Goal: Information Seeking & Learning: Learn about a topic

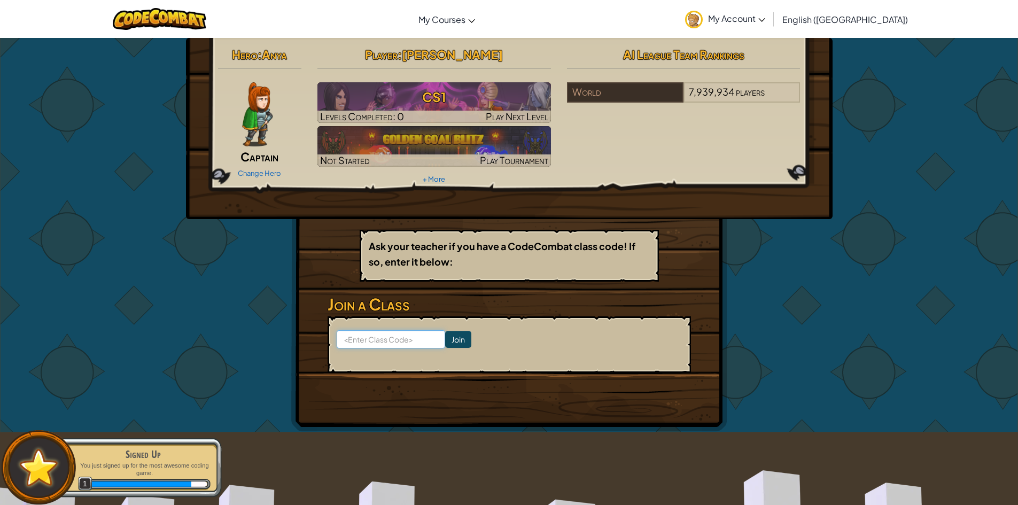
click at [400, 338] on input at bounding box center [391, 339] width 109 height 18
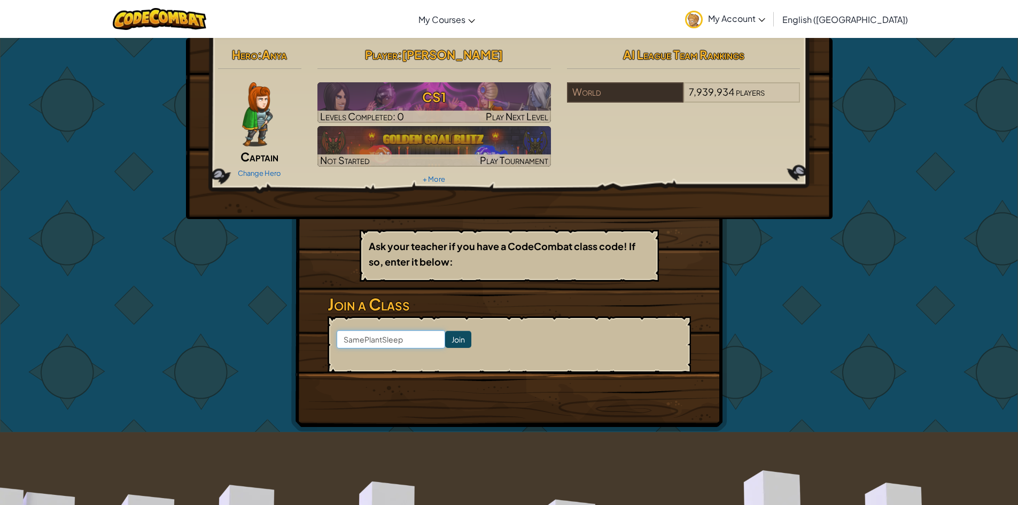
type input "SamePlantSleep"
click at [445, 338] on input "Join" at bounding box center [458, 339] width 26 height 17
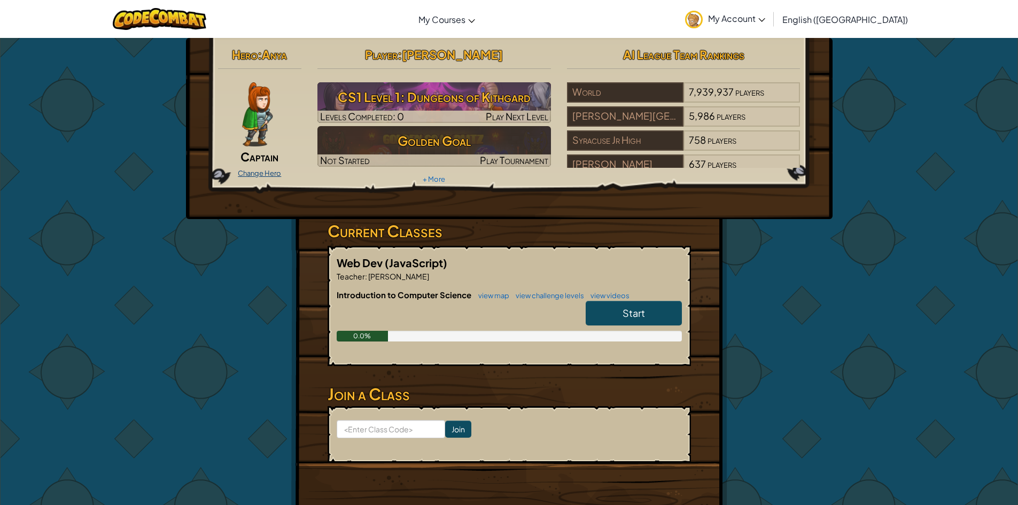
click at [278, 177] on link "Change Hero" at bounding box center [259, 173] width 43 height 9
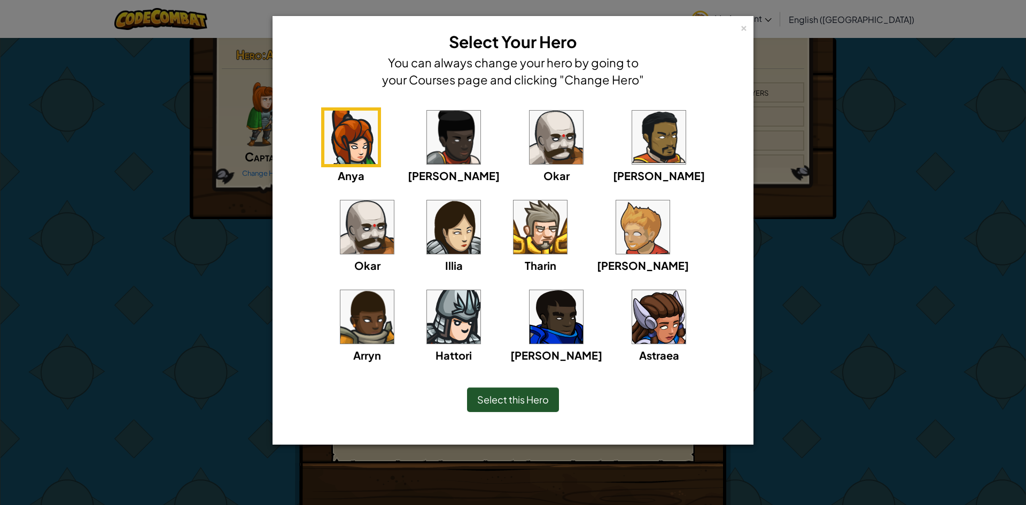
click at [616, 244] on img at bounding box center [642, 226] width 53 height 53
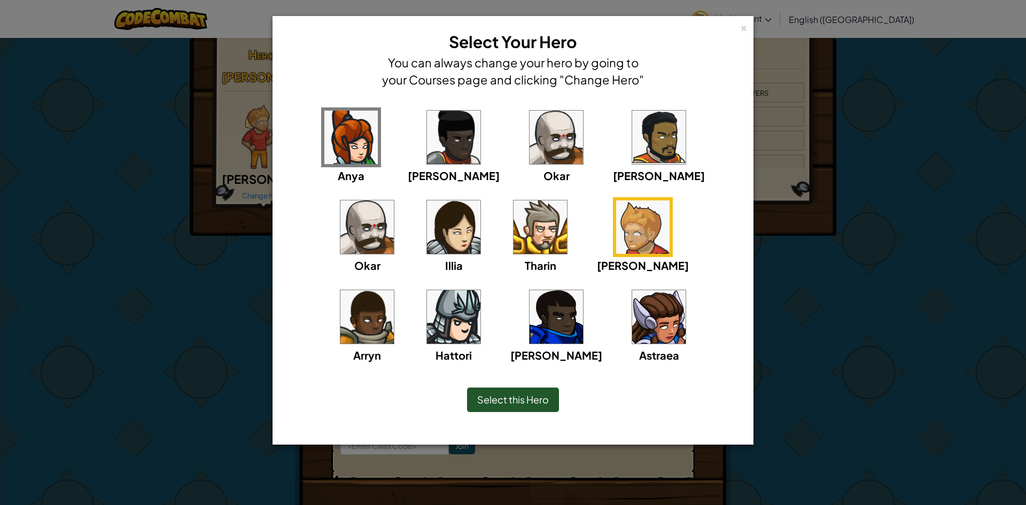
click at [526, 406] on div "Select this Hero" at bounding box center [513, 400] width 92 height 25
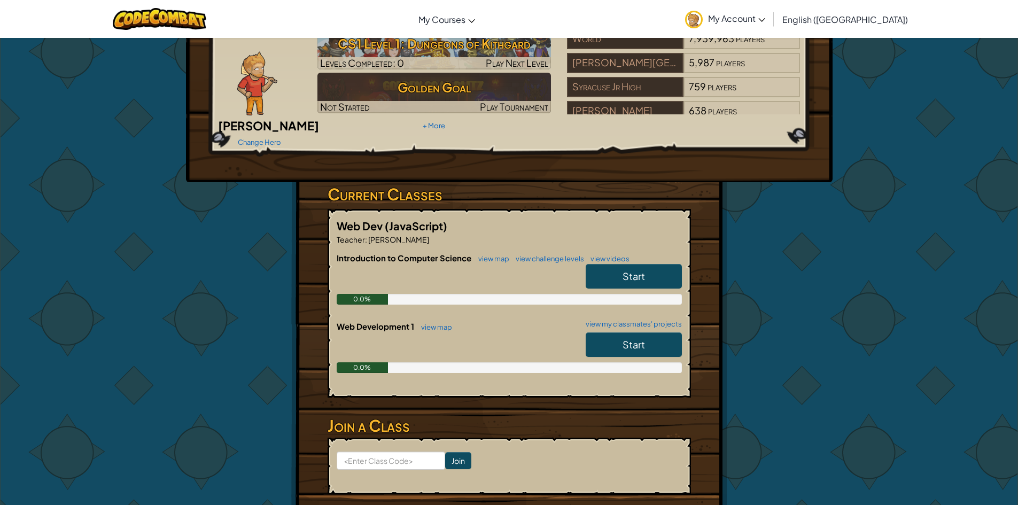
scroll to position [107, 0]
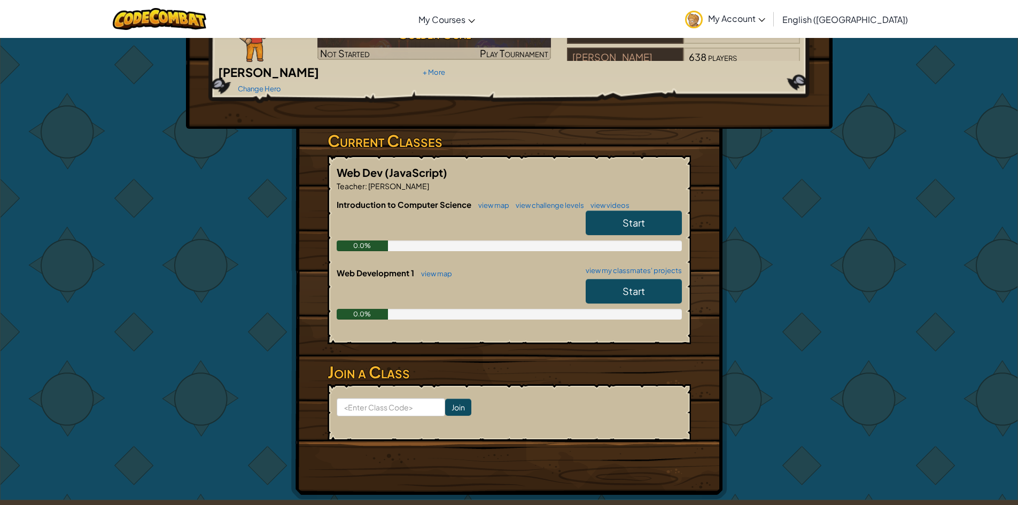
drag, startPoint x: 729, startPoint y: 208, endPoint x: 718, endPoint y: 213, distance: 11.5
click at [729, 208] on div "Hero : [PERSON_NAME] Change Hero Player : [PERSON_NAME] CS1 Level 1: Dungeons o…" at bounding box center [509, 215] width 625 height 569
click at [645, 282] on link "Start" at bounding box center [634, 291] width 96 height 25
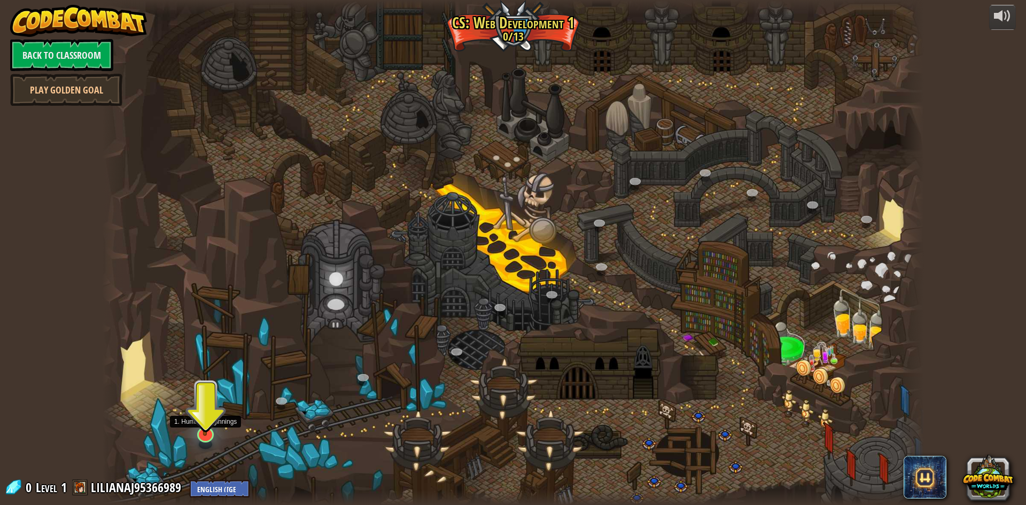
click at [207, 432] on img at bounding box center [205, 411] width 22 height 52
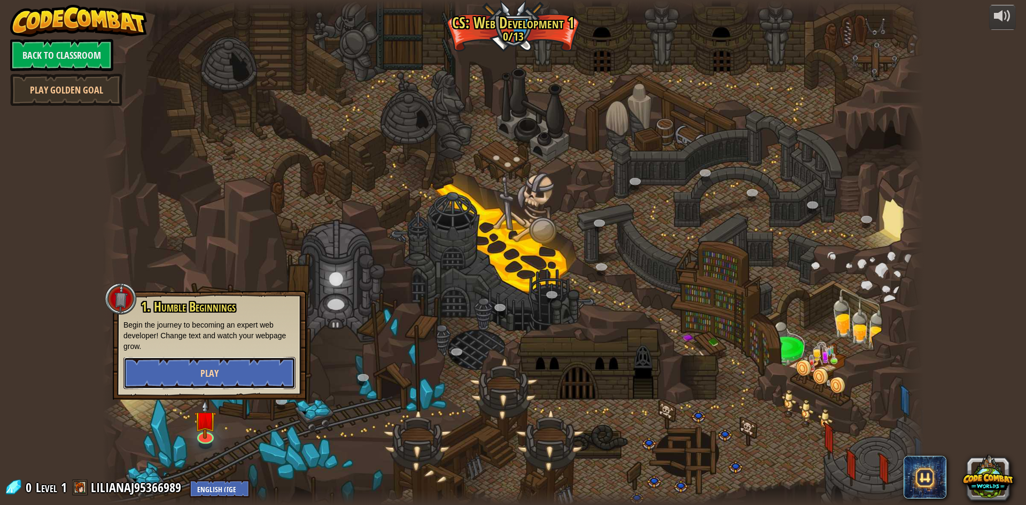
click at [236, 370] on button "Play" at bounding box center [209, 373] width 172 height 32
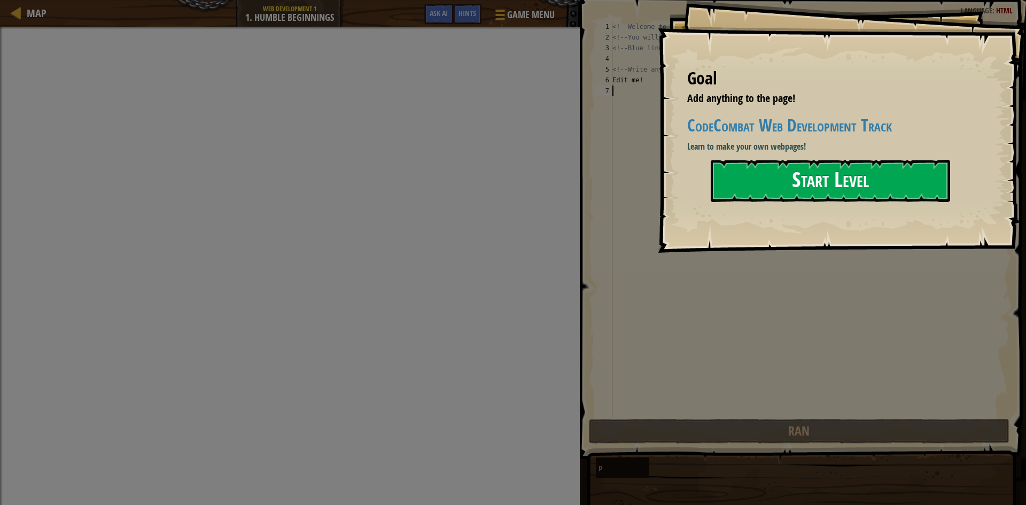
click at [742, 179] on button "Start Level" at bounding box center [830, 181] width 239 height 42
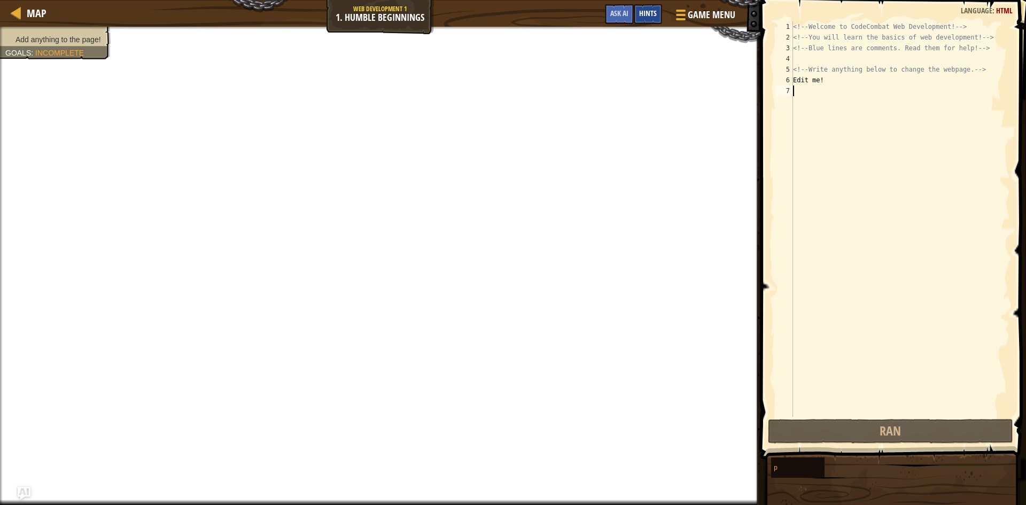
click at [650, 16] on span "Hints" at bounding box center [648, 13] width 18 height 10
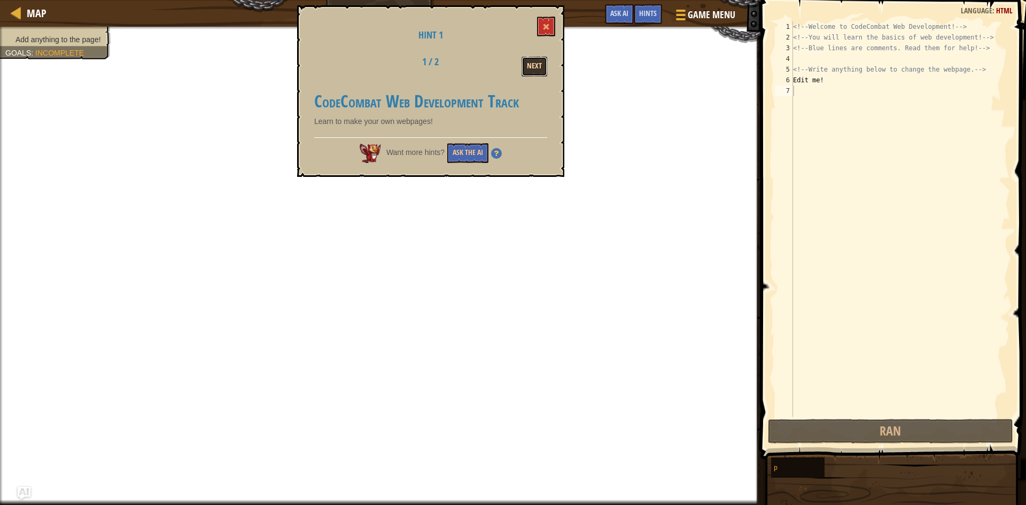
click at [538, 61] on button "Next" at bounding box center [535, 67] width 26 height 20
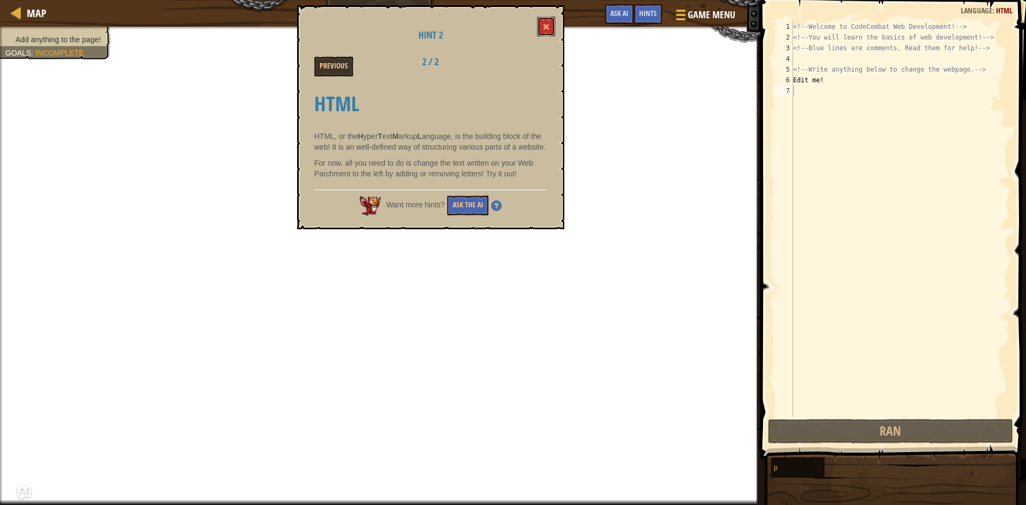
click at [546, 29] on span at bounding box center [546, 26] width 7 height 7
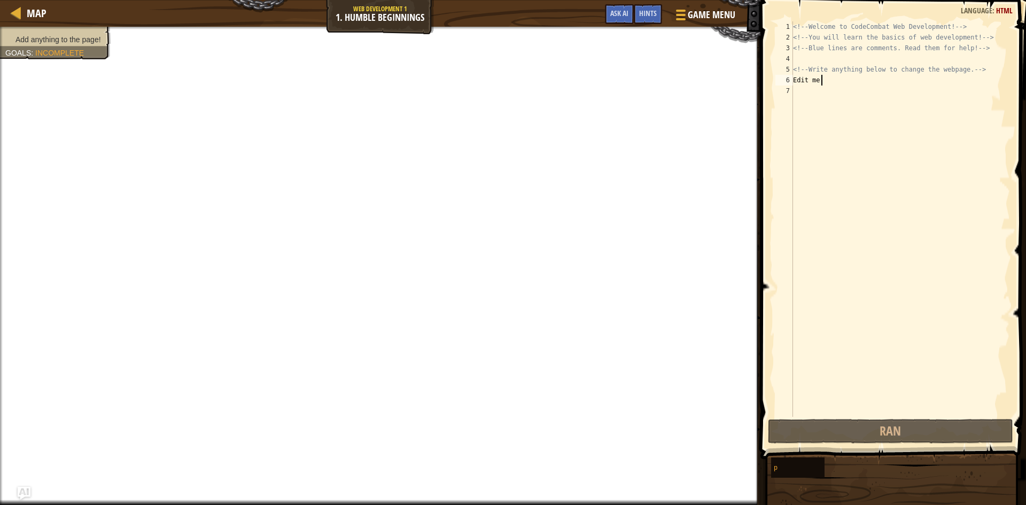
click at [821, 79] on div "<!-- Welcome to CodeCombat Web Development! --> <!-- You will learn the basics …" at bounding box center [900, 229] width 219 height 417
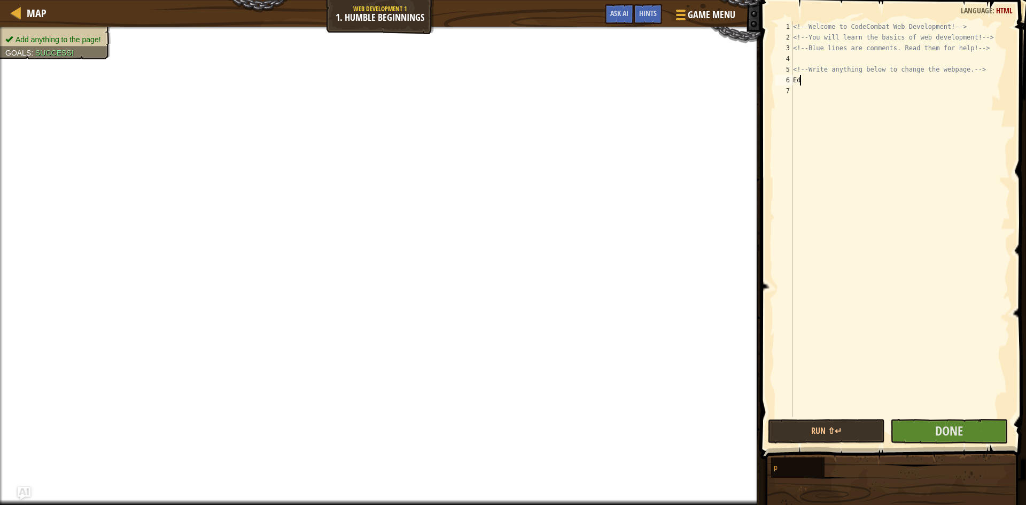
type textarea "E"
type textarea "Hiiiiii"
click at [930, 442] on button "Done" at bounding box center [949, 431] width 117 height 25
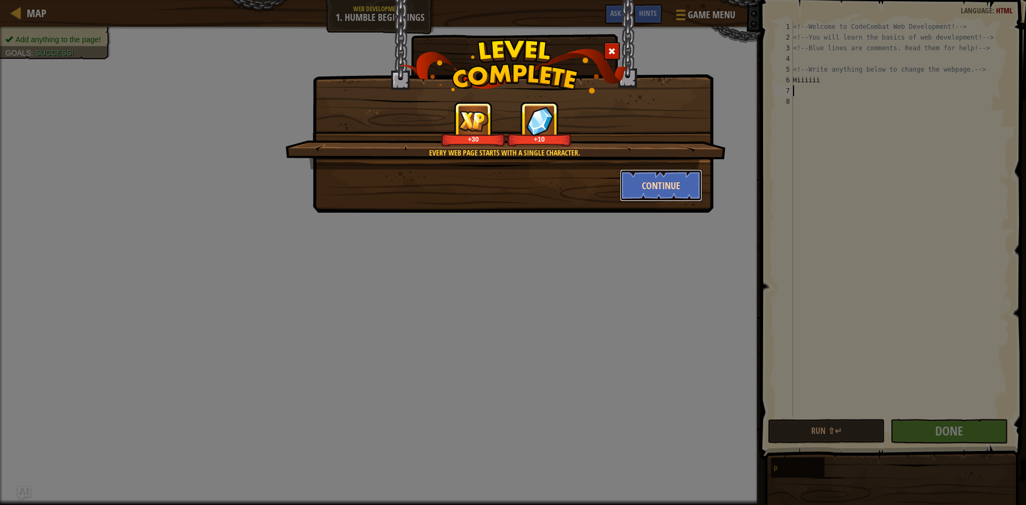
click at [667, 196] on button "Continue" at bounding box center [661, 185] width 83 height 32
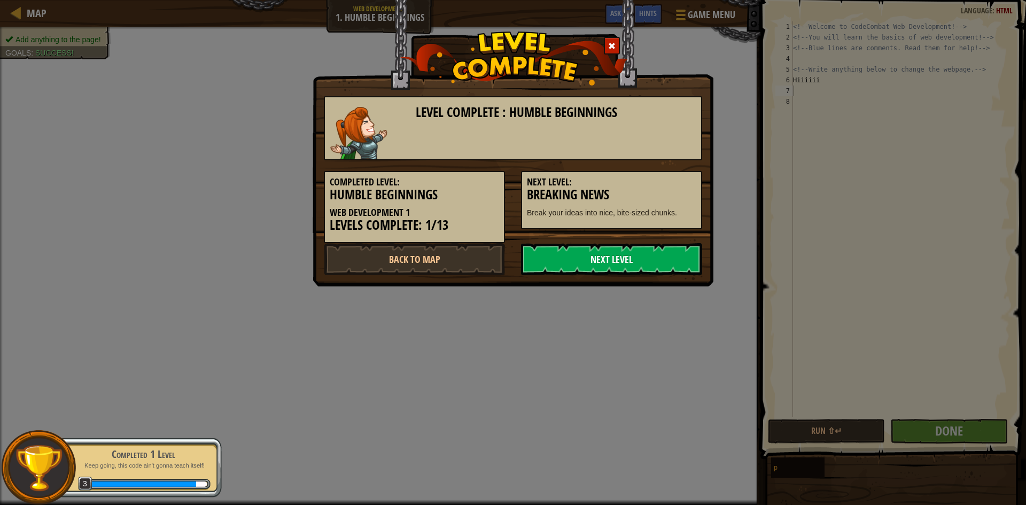
click at [634, 253] on link "Next Level" at bounding box center [611, 259] width 181 height 32
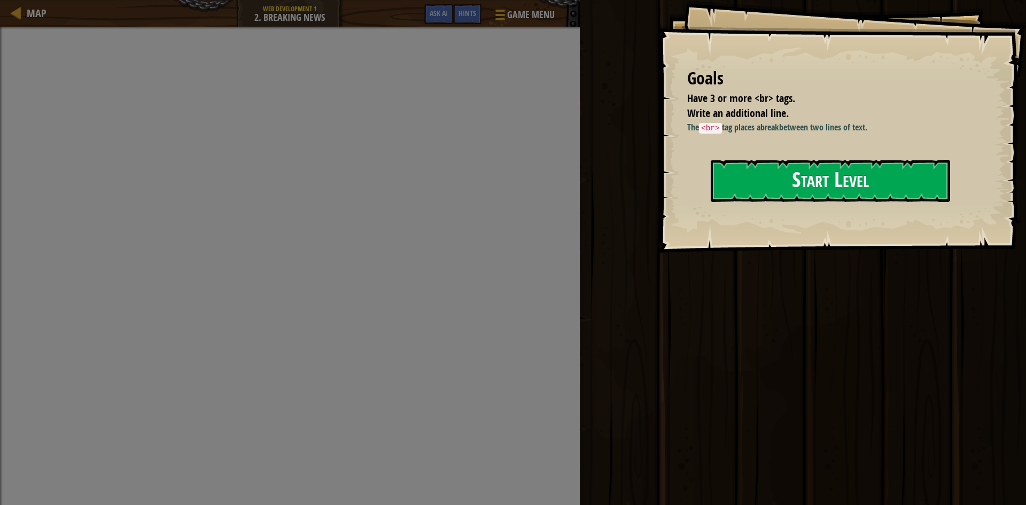
click at [738, 172] on button "Start Level" at bounding box center [830, 181] width 239 height 42
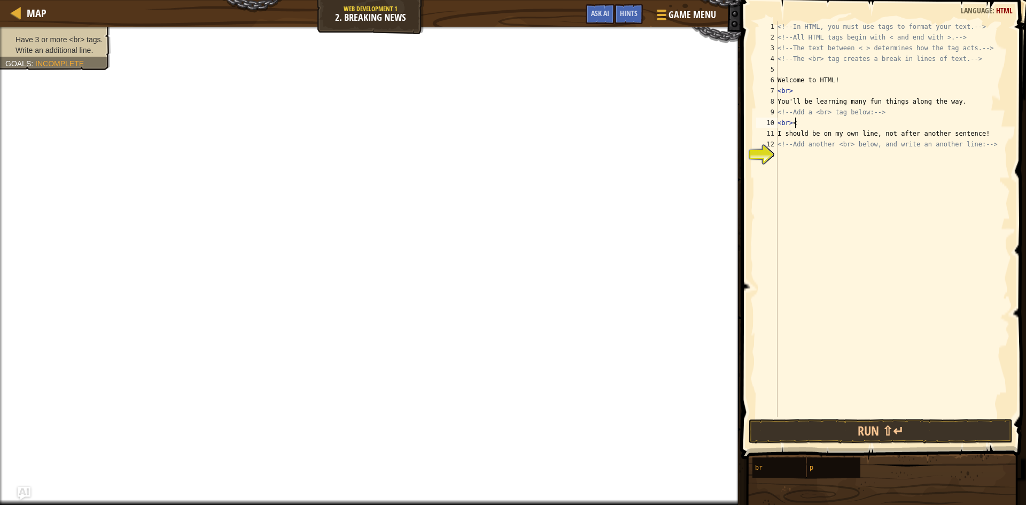
scroll to position [5, 1]
type textarea "<br>"
click at [809, 156] on div "<!-- In HTML, you must use tags to format your text. --> <!-- All HTML tags beg…" at bounding box center [893, 229] width 235 height 417
type textarea "<br>"
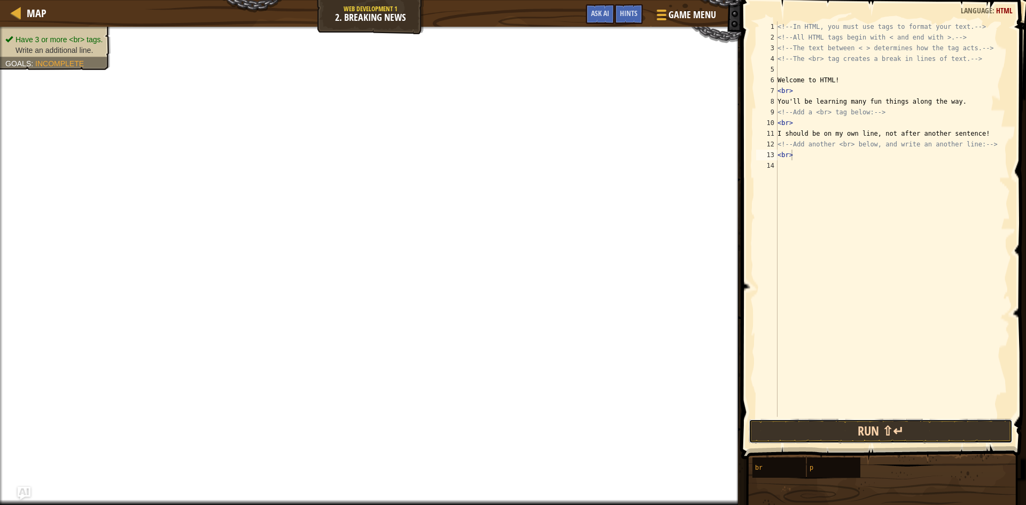
click at [935, 431] on button "Run ⇧↵" at bounding box center [881, 431] width 264 height 25
click at [931, 430] on button "Run ⇧↵" at bounding box center [881, 431] width 264 height 25
click at [902, 427] on button "Run ⇧↵" at bounding box center [881, 431] width 264 height 25
click at [888, 426] on button "Run ⇧↵" at bounding box center [881, 431] width 264 height 25
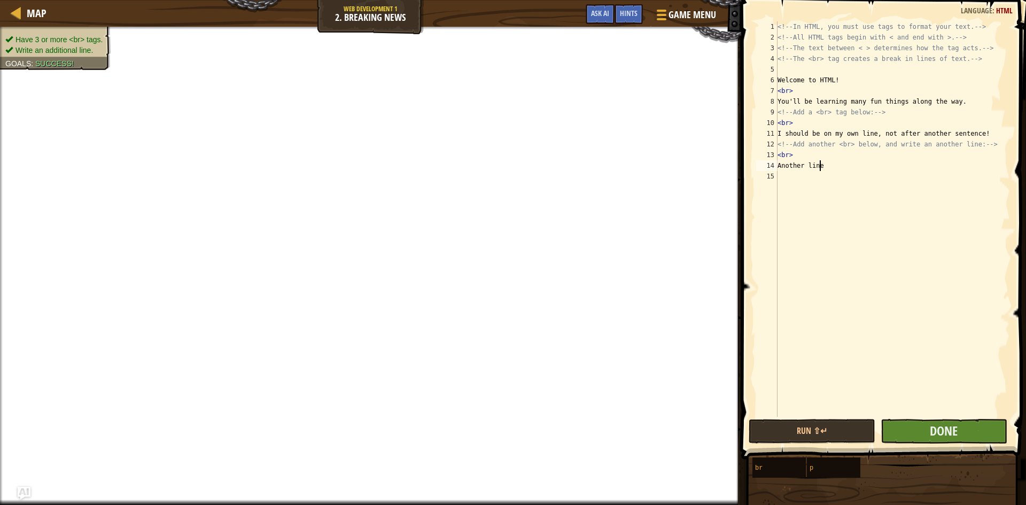
type textarea "Another line"
click at [965, 429] on button "Done" at bounding box center [944, 431] width 127 height 25
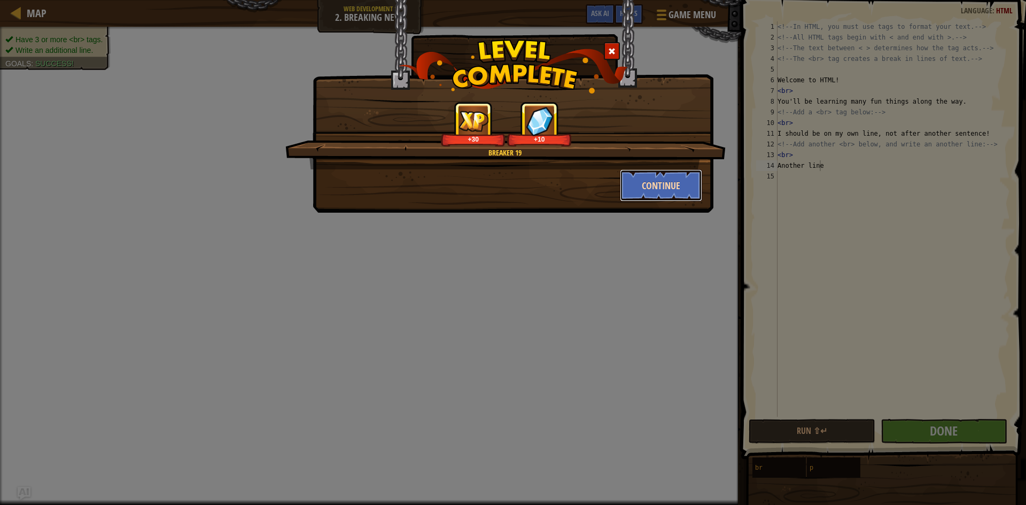
click at [687, 188] on button "Continue" at bounding box center [661, 185] width 83 height 32
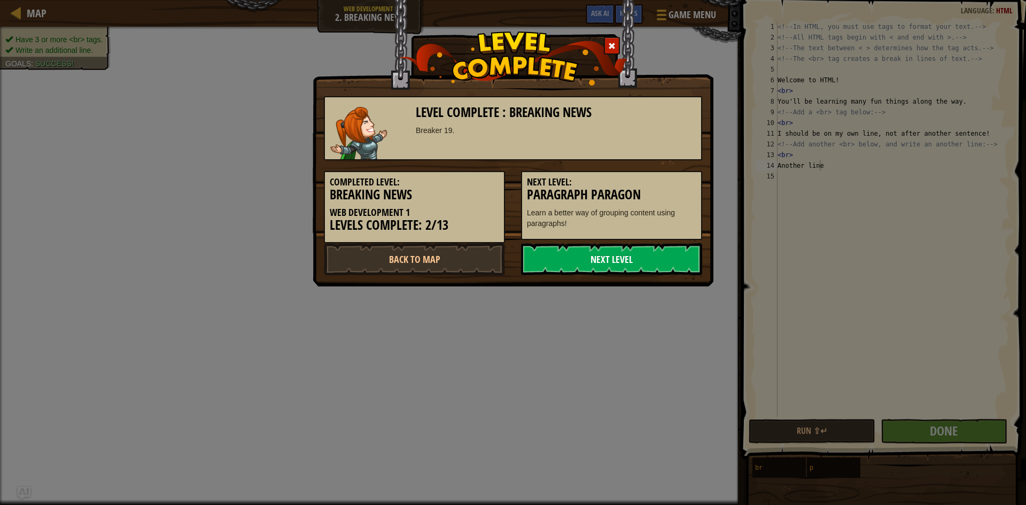
click at [647, 255] on link "Next Level" at bounding box center [611, 259] width 181 height 32
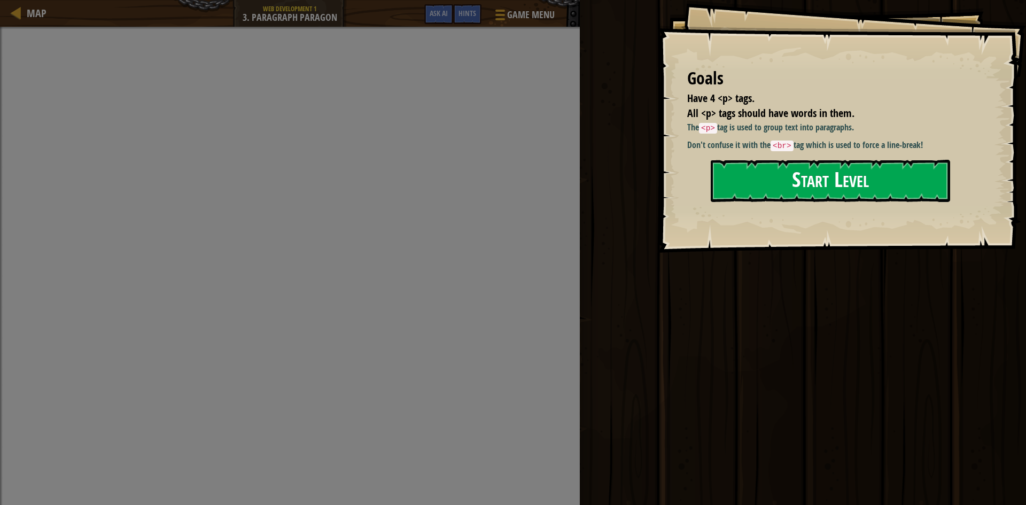
click at [894, 183] on button "Start Level" at bounding box center [830, 181] width 239 height 42
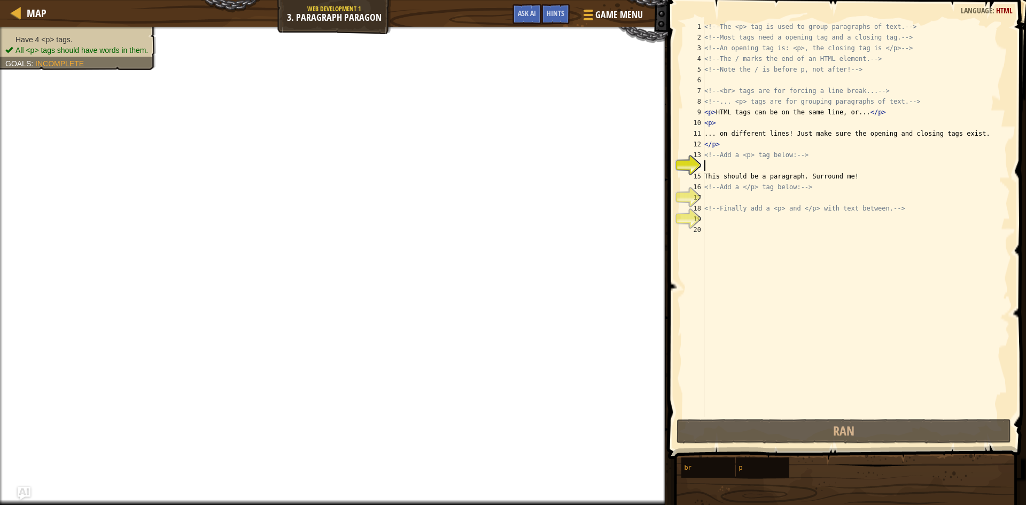
scroll to position [5, 0]
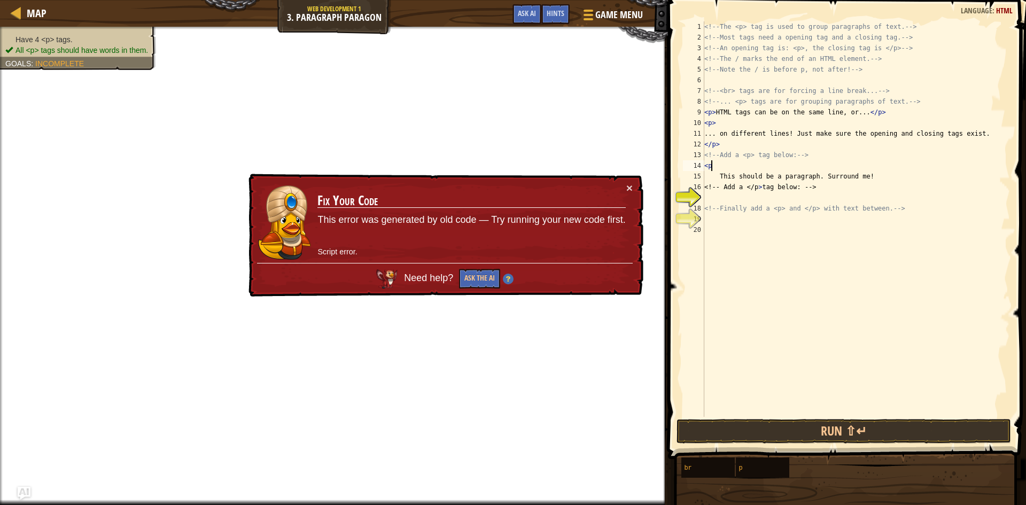
type textarea "<p>"
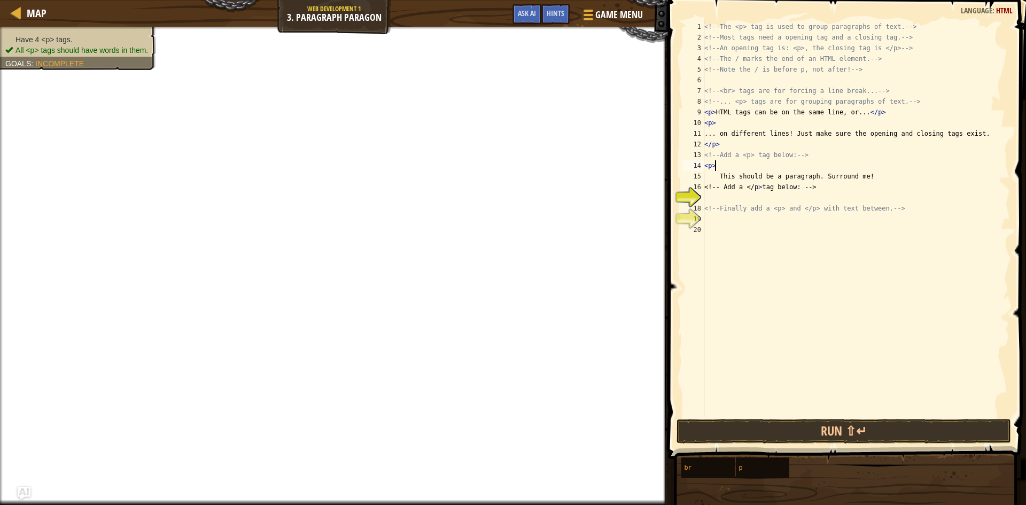
scroll to position [5, 1]
click at [738, 202] on div "<!-- The <p> tag is used to group paragraphs of text. --> <!-- Most tags need a…" at bounding box center [856, 229] width 308 height 417
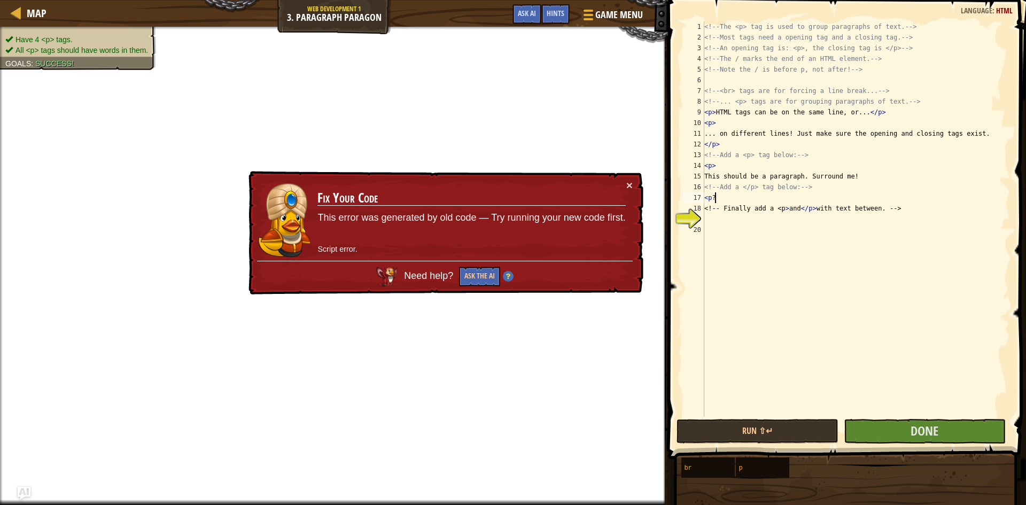
scroll to position [5, 0]
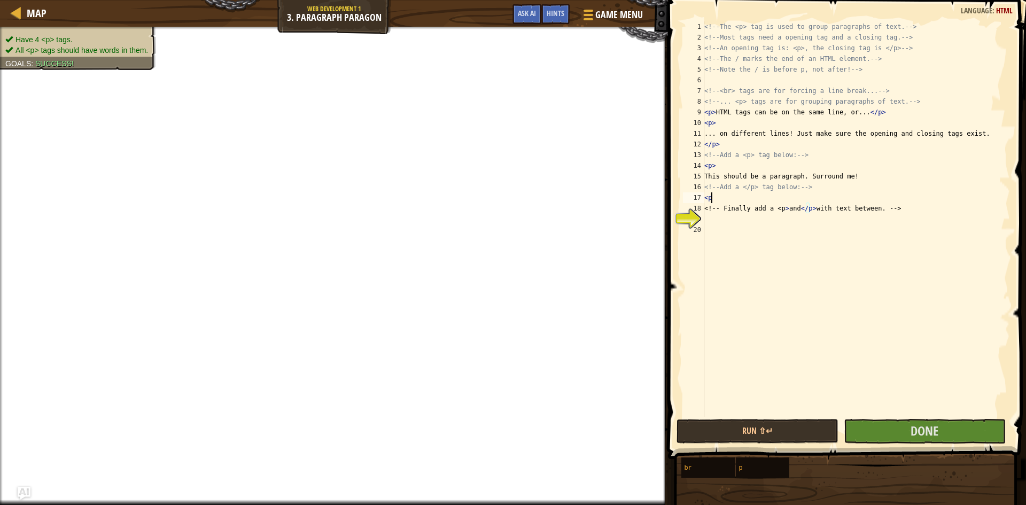
type textarea "<p>"
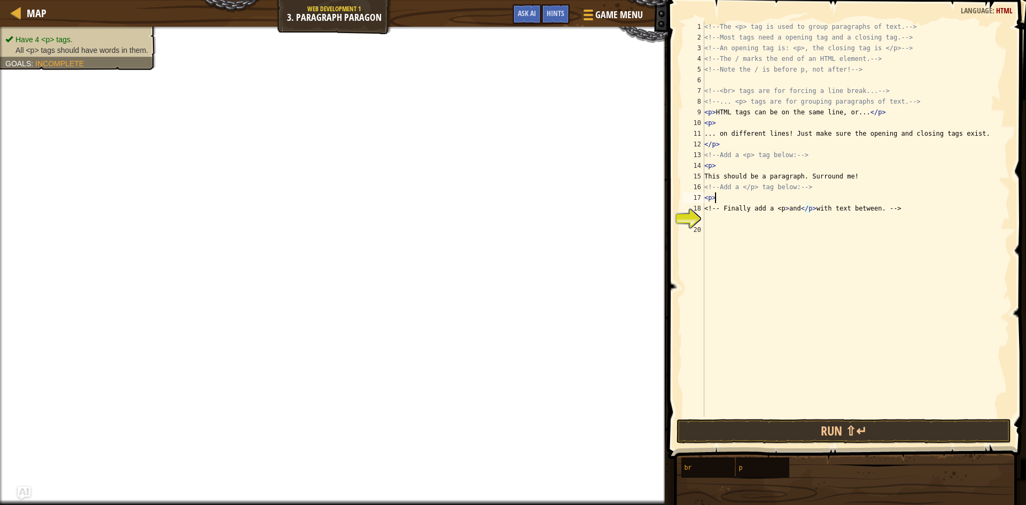
scroll to position [5, 1]
click at [723, 214] on div "<!-- The <p> tag is used to group paragraphs of text. --> <!-- Most tags need a…" at bounding box center [856, 229] width 308 height 417
type textarea "<p>"
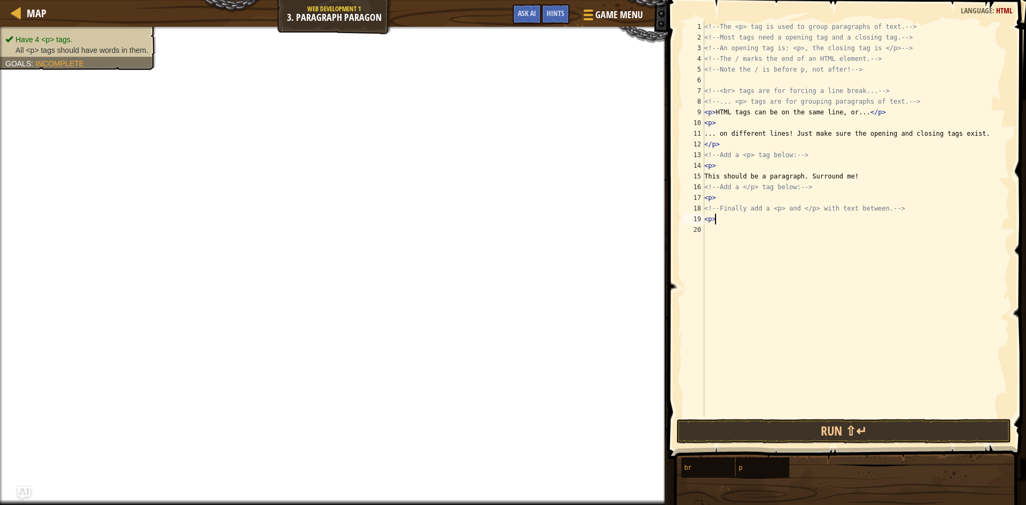
drag, startPoint x: 770, startPoint y: 235, endPoint x: 769, endPoint y: 247, distance: 11.8
click at [770, 238] on div "<!-- The <p> tag is used to group paragraphs of text. --> <!-- Most tags need a…" at bounding box center [856, 229] width 308 height 417
click at [764, 220] on div "<!-- The <p> tag is used to group paragraphs of text. --> <!-- Most tags need a…" at bounding box center [856, 229] width 308 height 417
type textarea "<p>"
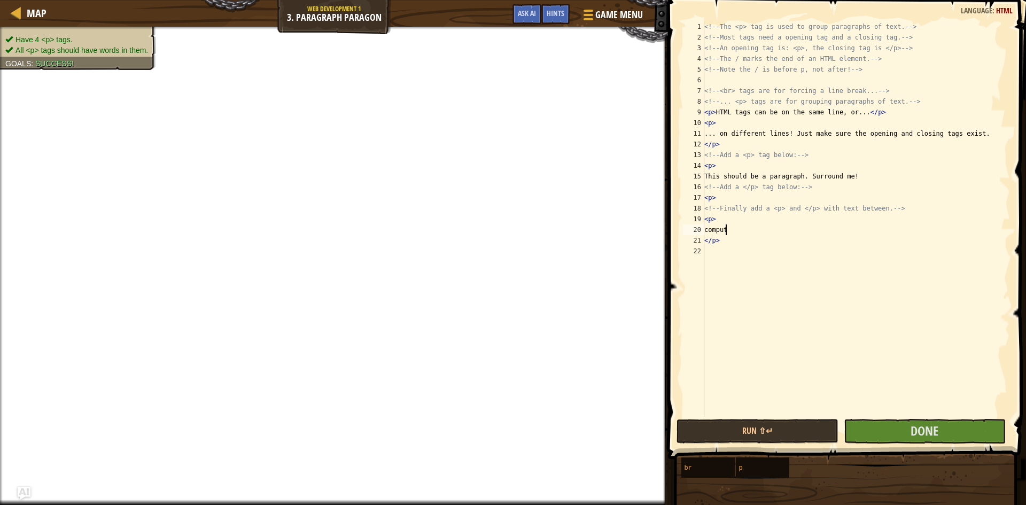
scroll to position [5, 2]
type textarea "computer"
click at [966, 433] on button "Done" at bounding box center [925, 431] width 162 height 25
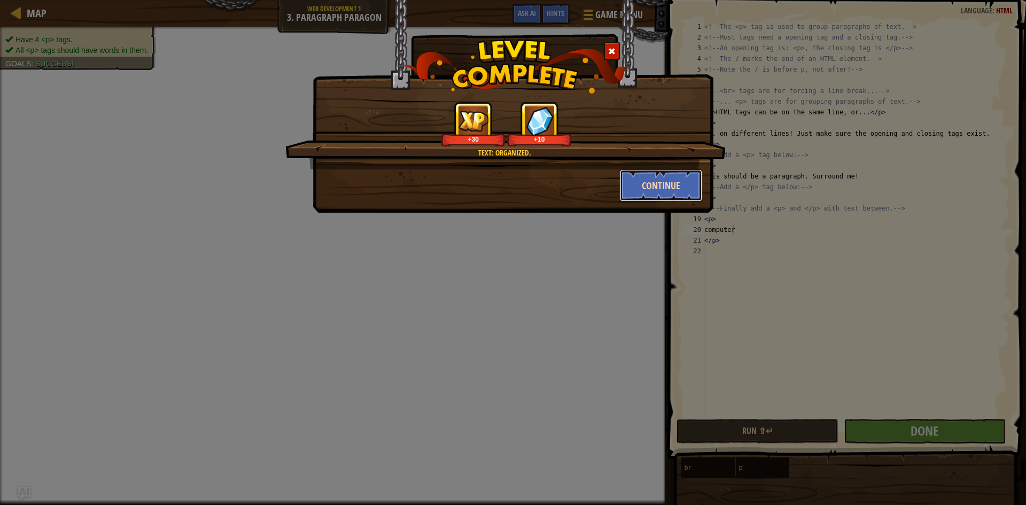
click at [644, 183] on button "Continue" at bounding box center [661, 185] width 83 height 32
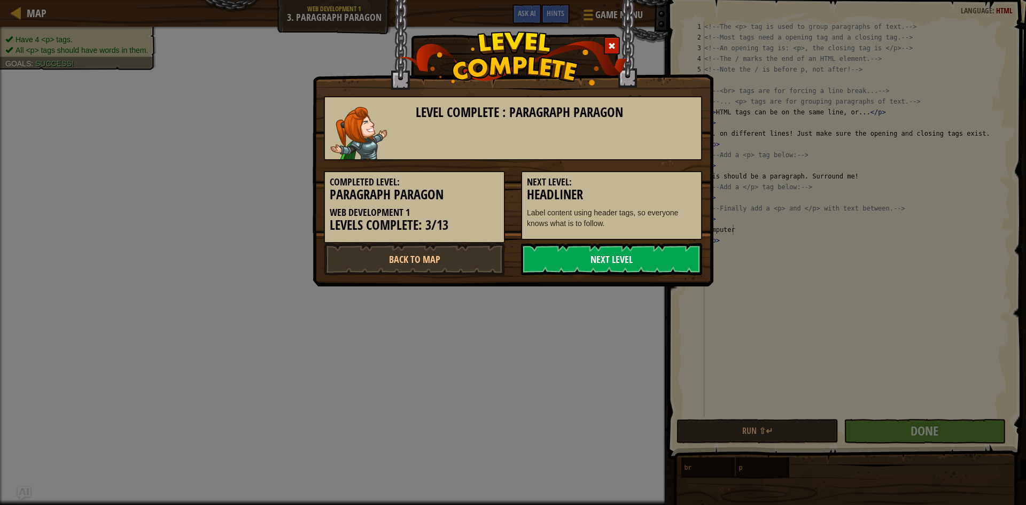
click at [630, 268] on link "Next Level" at bounding box center [611, 259] width 181 height 32
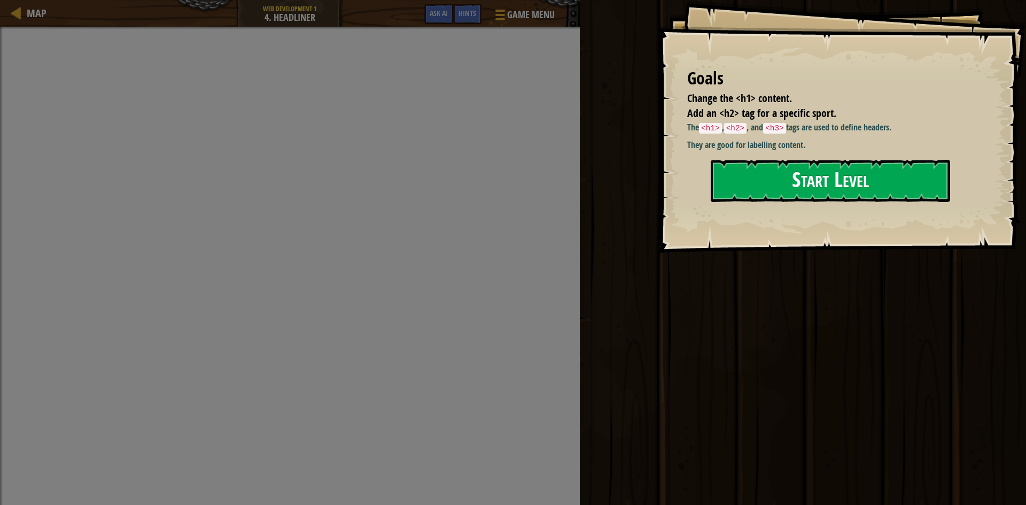
click at [732, 176] on button "Start Level" at bounding box center [830, 181] width 239 height 42
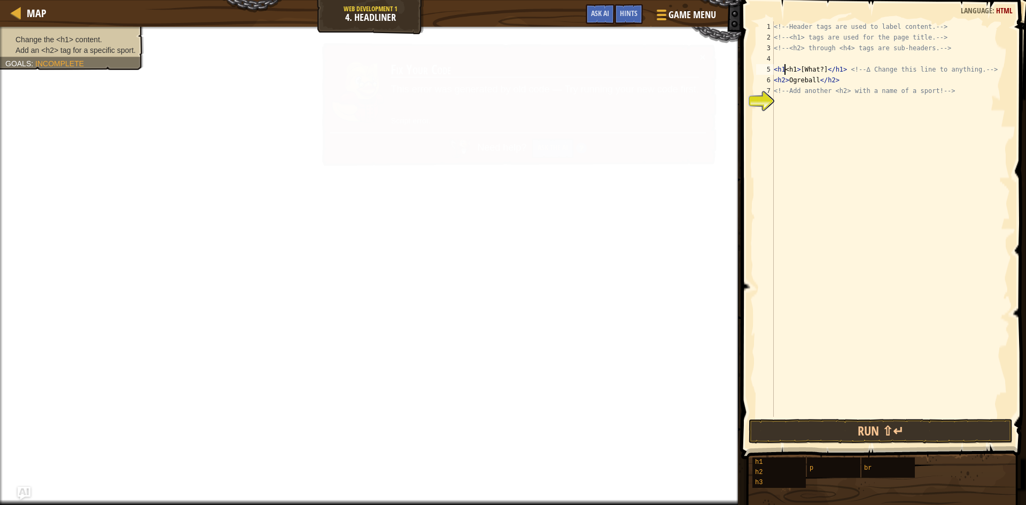
scroll to position [5, 1]
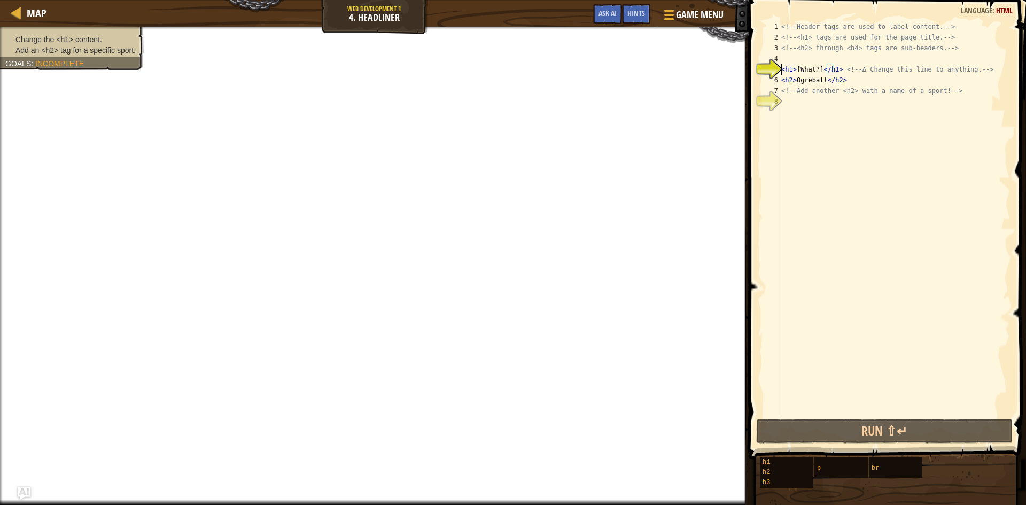
type textarea "<<h1>[What?]</h1> <!-- ∆ Change this line to anything. -->"
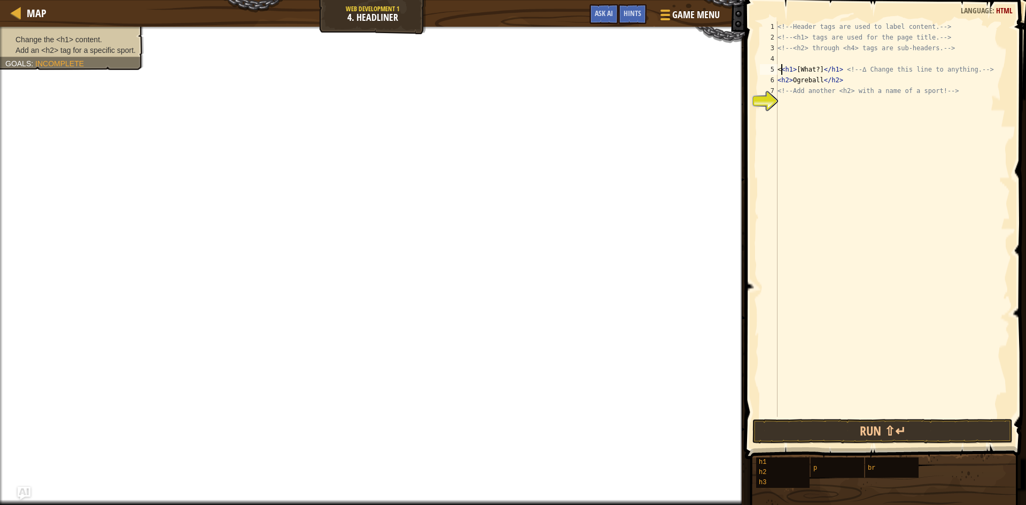
click at [795, 102] on div "<!-- Header tags are used to label content. --> <!-- <h1> tags are used for the…" at bounding box center [893, 229] width 235 height 417
click at [778, 69] on div "<!-- Header tags are used to label content. --> <!-- <h1> tags are used for the…" at bounding box center [893, 229] width 235 height 417
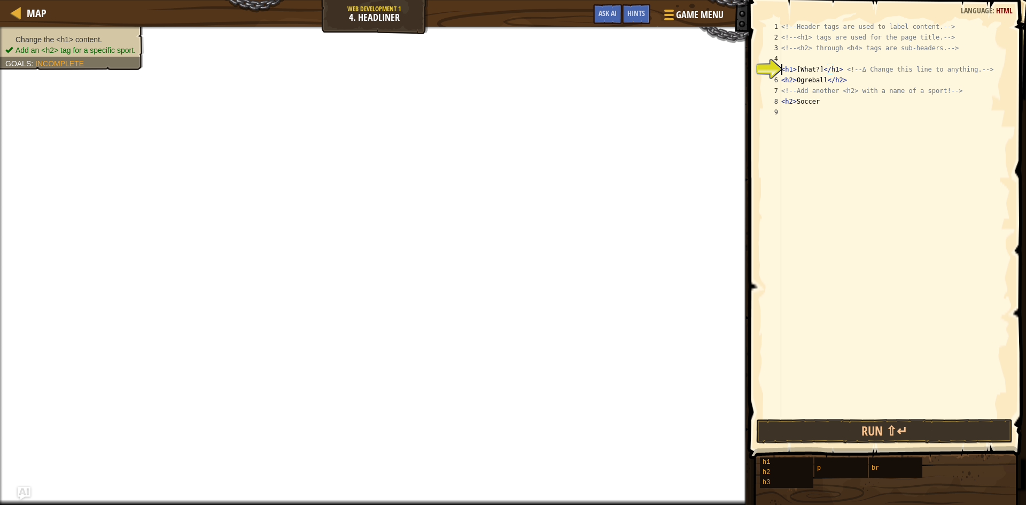
click at [794, 69] on div "<!-- Header tags are used to label content. --> <!-- <h1> tags are used for the…" at bounding box center [894, 229] width 231 height 417
click at [817, 71] on div "<!-- Header tags are used to label content. --> <!-- <h1> tags are used for the…" at bounding box center [894, 229] width 231 height 417
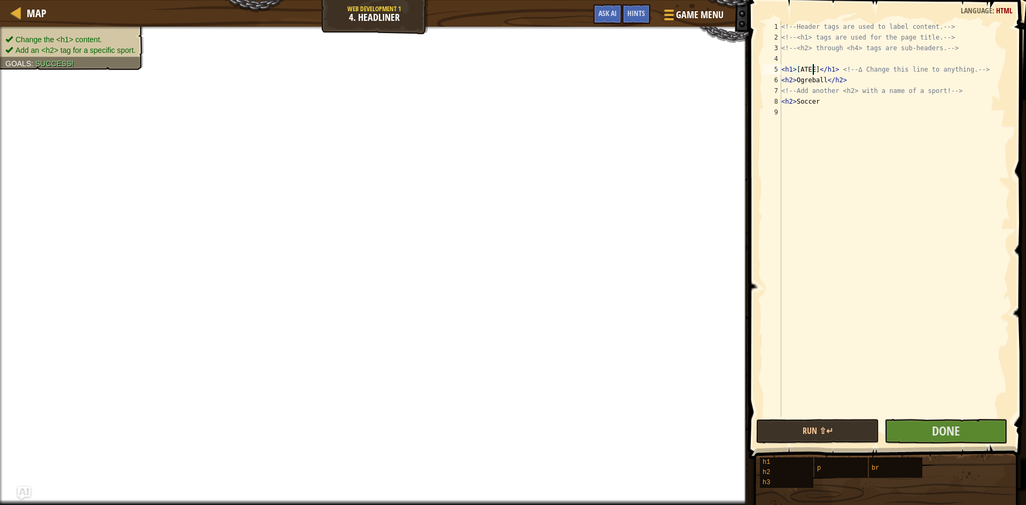
scroll to position [5, 3]
type textarea "<h1>[ATEEE]</h1> <!-- ∆ Change this line to anything. -->"
click at [941, 436] on span "Done" at bounding box center [946, 430] width 28 height 17
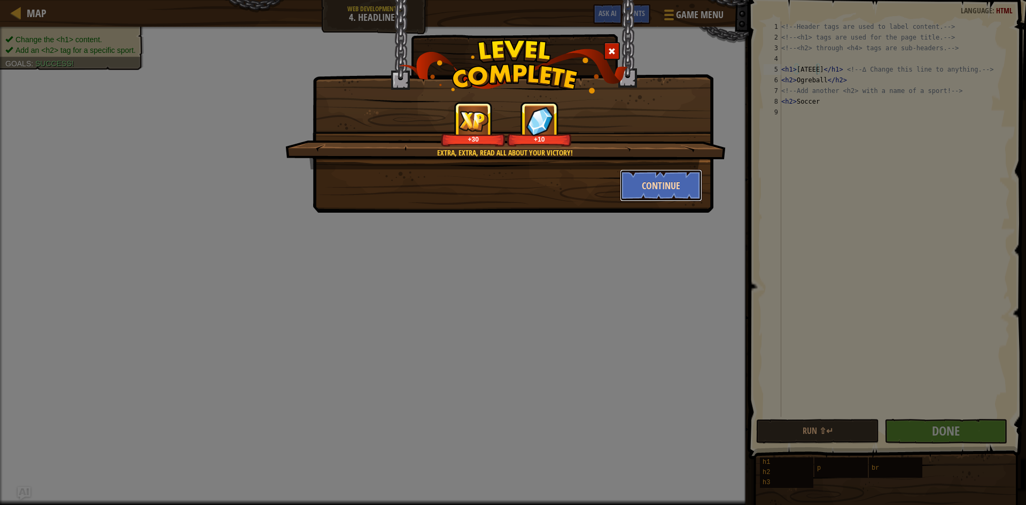
drag, startPoint x: 641, startPoint y: 189, endPoint x: 636, endPoint y: 193, distance: 7.2
click at [636, 193] on button "Continue" at bounding box center [661, 185] width 83 height 32
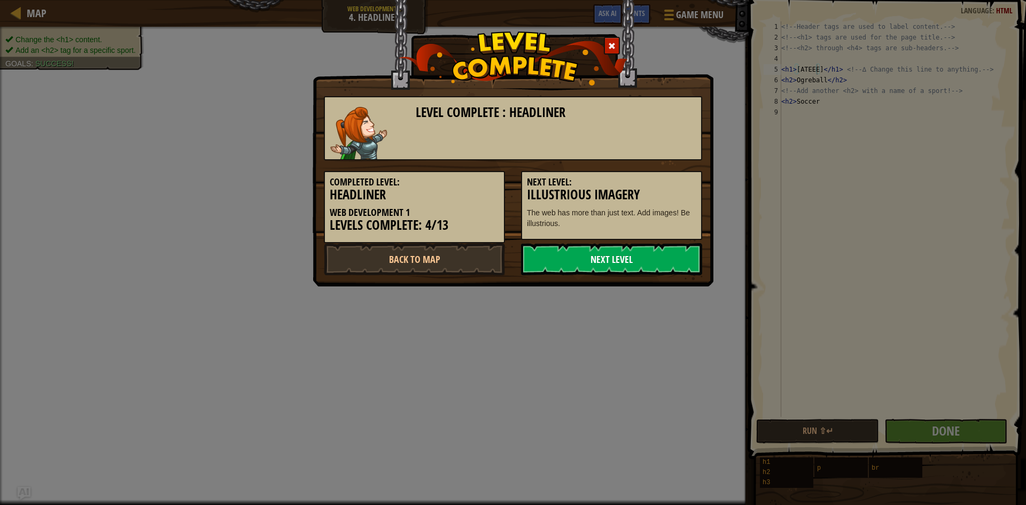
click at [623, 263] on link "Next Level" at bounding box center [611, 259] width 181 height 32
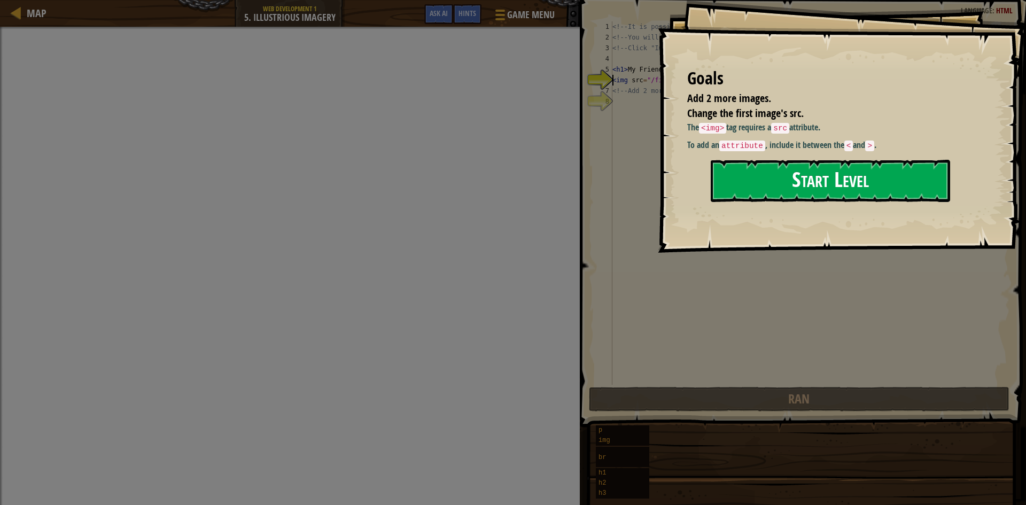
click at [749, 181] on button "Start Level" at bounding box center [830, 181] width 239 height 42
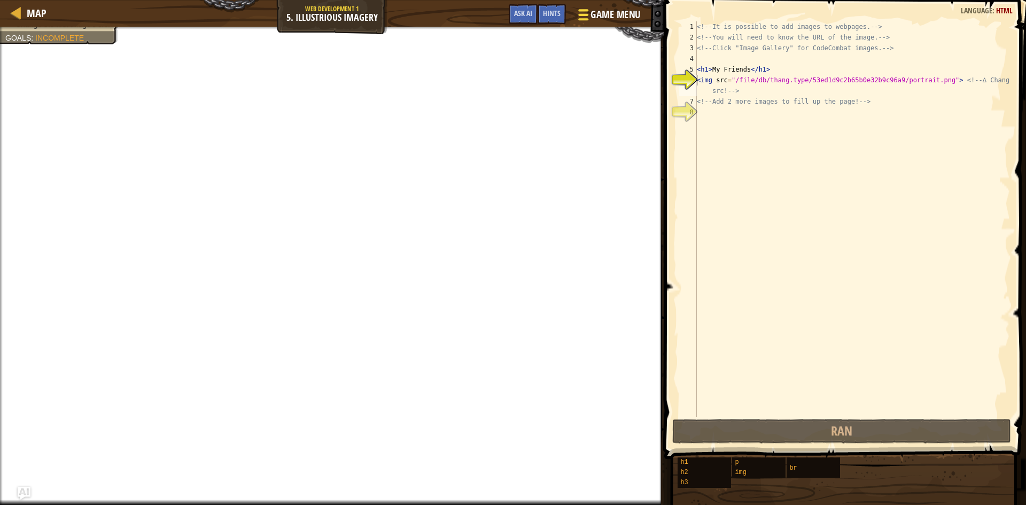
click at [597, 17] on span "Game Menu" at bounding box center [616, 14] width 50 height 14
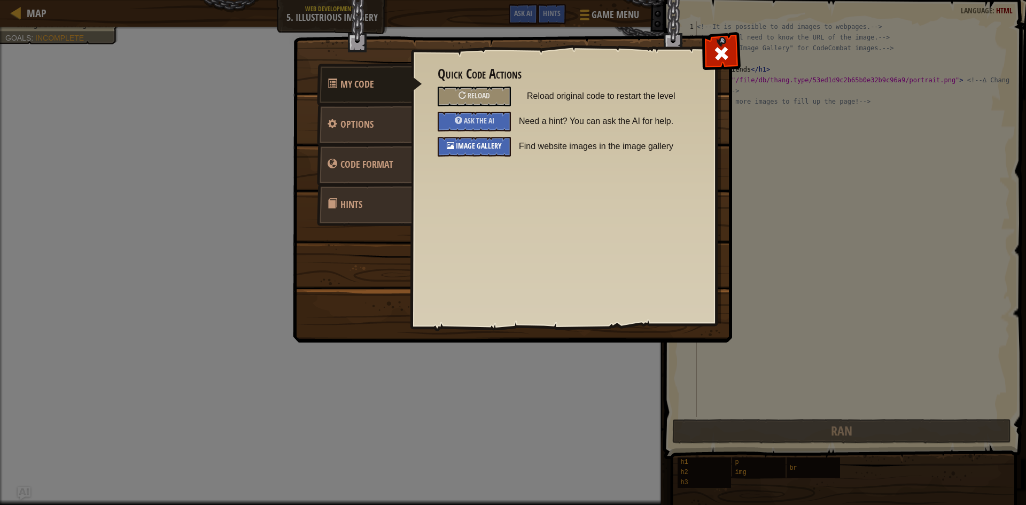
click at [482, 151] on div "Image Gallery" at bounding box center [474, 147] width 73 height 20
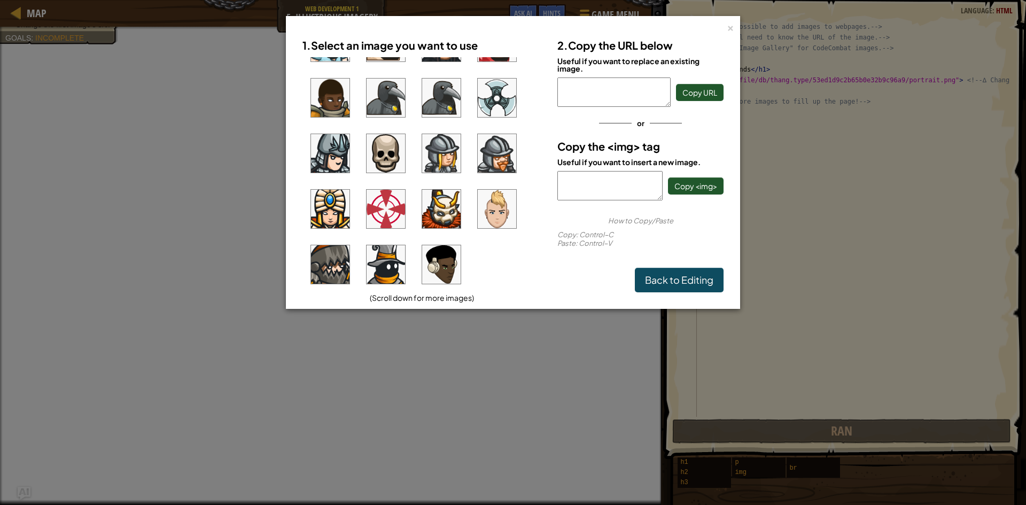
scroll to position [768, 0]
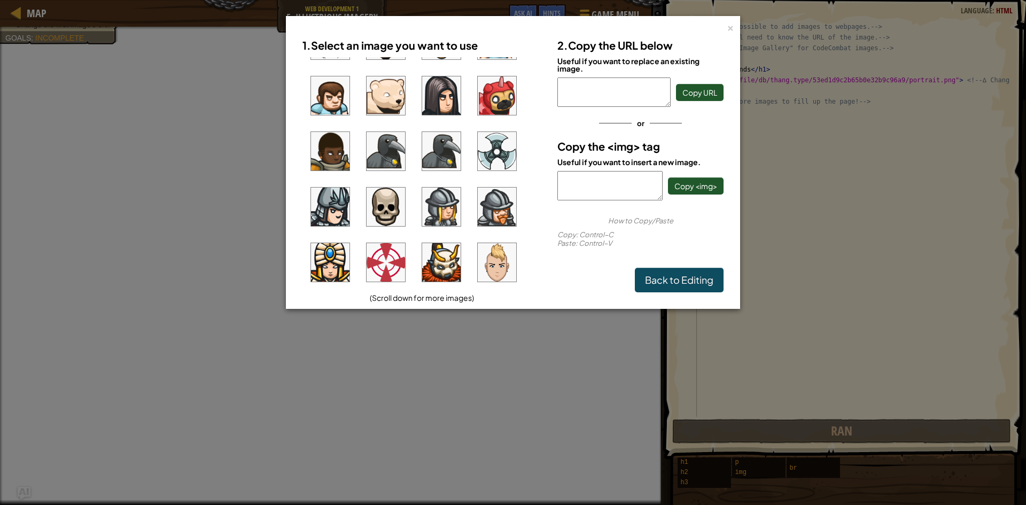
click at [444, 154] on img at bounding box center [441, 151] width 38 height 38
click at [697, 95] on span "Copy URL" at bounding box center [700, 93] width 35 height 10
click at [729, 30] on div "×" at bounding box center [730, 26] width 7 height 11
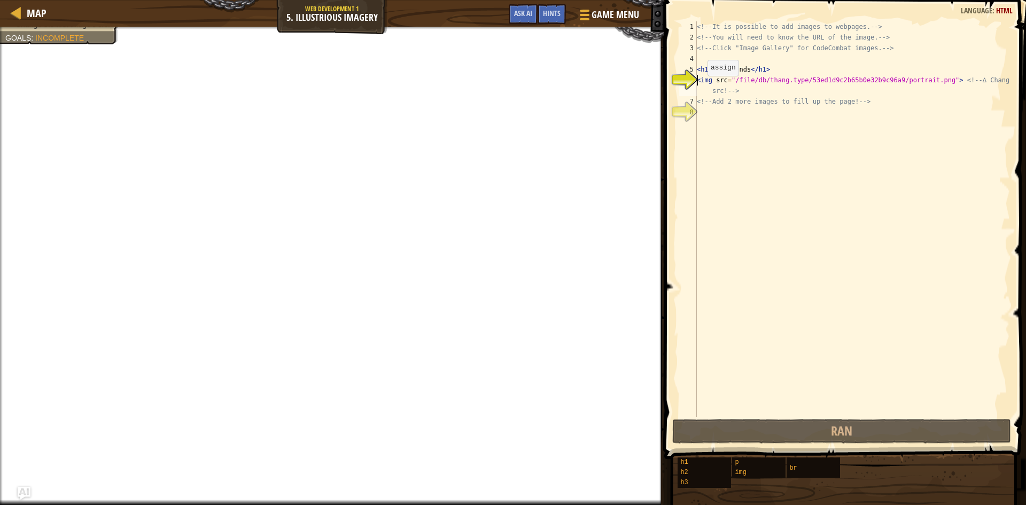
paste textarea "https://codecombat.com/file/db/thang.type/540f389a821af8000097dc5a/portrait.png"
type textarea "https://codecombat.com/file/db/thang.type/540f389a821af8000097dc5a/portrait.png…"
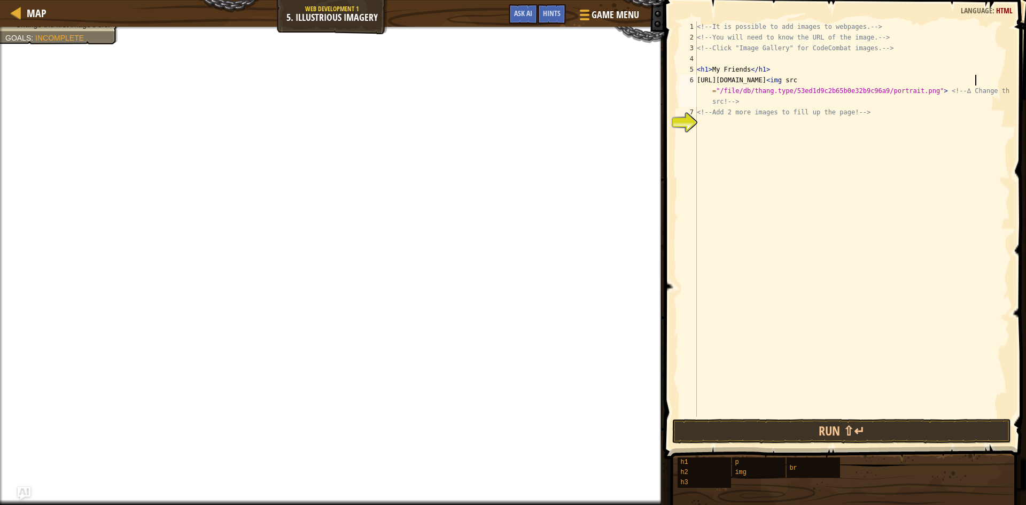
click at [754, 130] on div "<!-- It is possible to add images to webpages. --> <!-- You will need to know t…" at bounding box center [852, 229] width 315 height 417
click at [618, 19] on span "Game Menu" at bounding box center [616, 14] width 50 height 14
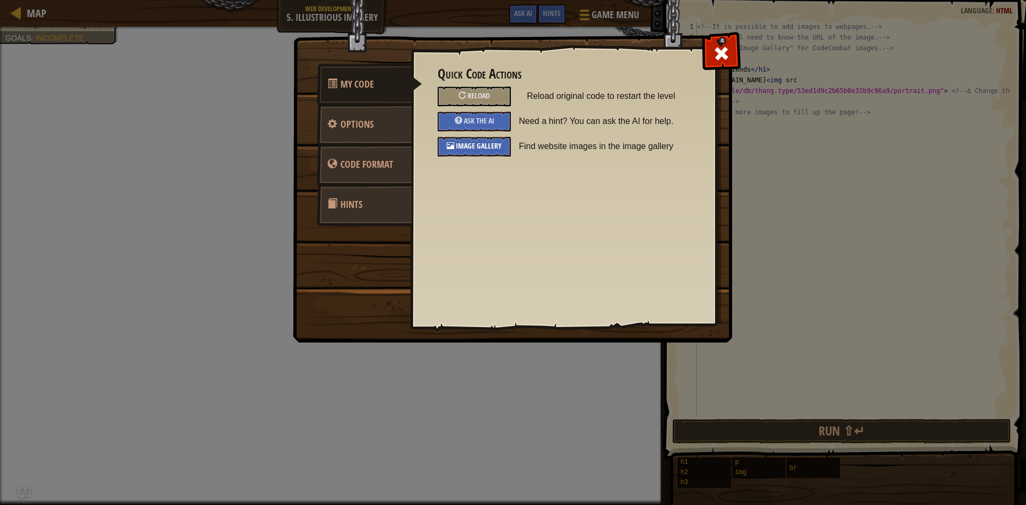
click at [463, 145] on span "Image Gallery" at bounding box center [479, 146] width 46 height 10
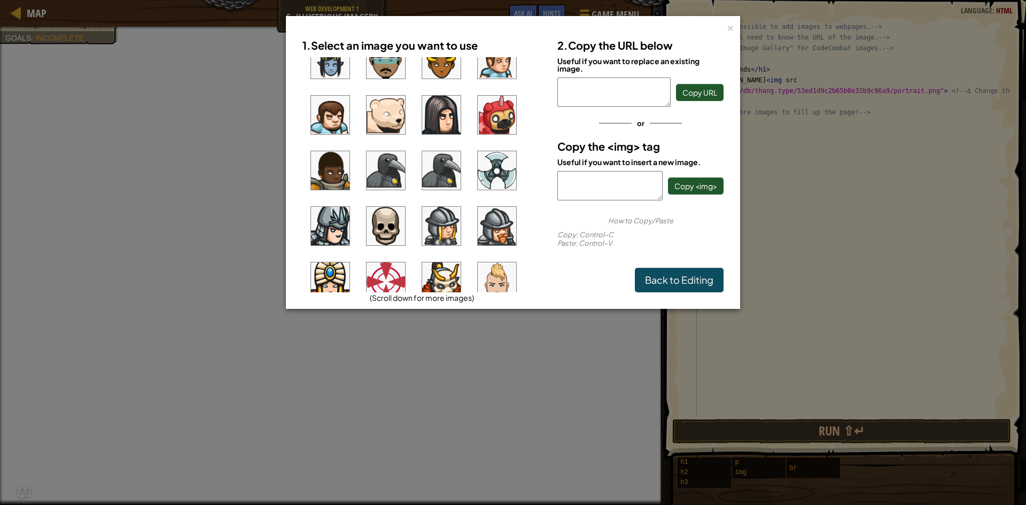
scroll to position [821, 0]
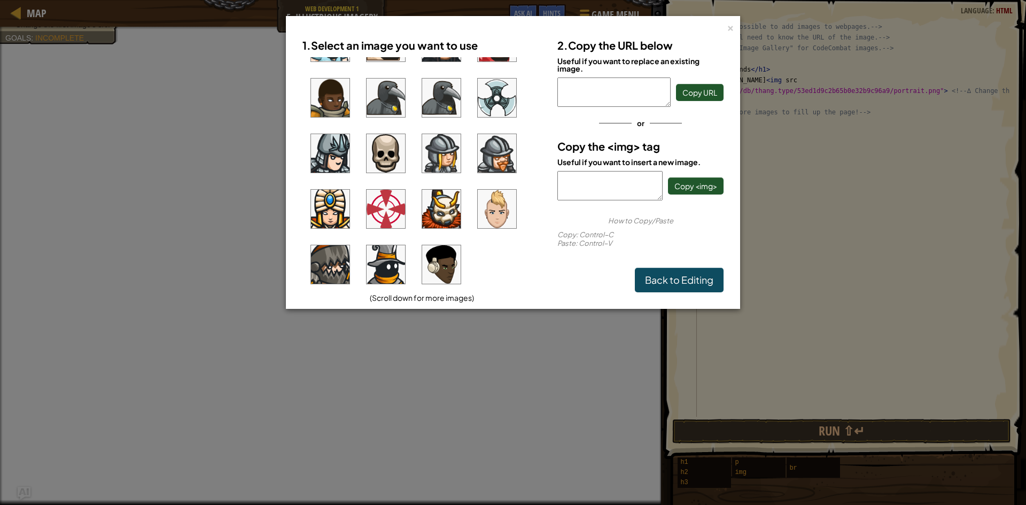
click at [435, 265] on img at bounding box center [441, 264] width 38 height 38
click at [700, 96] on span "Copy URL" at bounding box center [700, 93] width 35 height 10
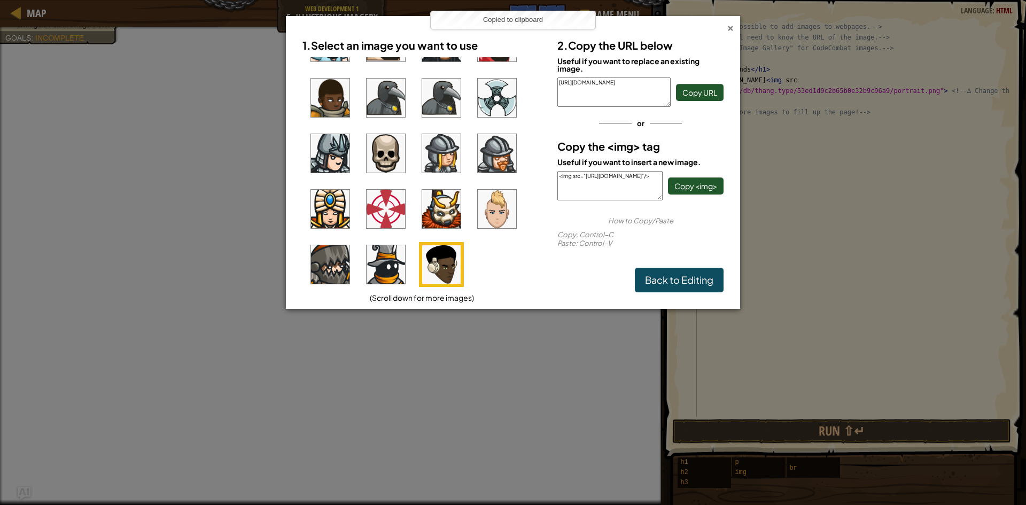
click at [734, 25] on div "×" at bounding box center [730, 26] width 7 height 11
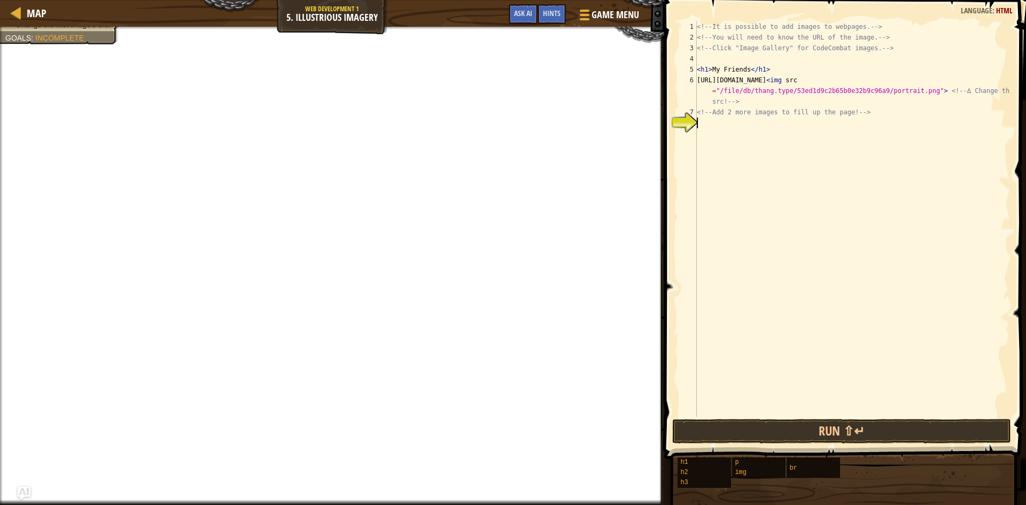
paste textarea "https://codecombat.com/file/db/thang.type/56ba2b34e942de2600c792ed/portrait.png"
type textarea "https://codecombat.com/file/db/thang.type/56ba2b34e942de2600c792ed/portrait.png"
click at [739, 138] on div "<!-- It is possible to add images to webpages. --> <!-- You will need to know t…" at bounding box center [852, 229] width 315 height 417
click at [627, 17] on span "Game Menu" at bounding box center [616, 14] width 50 height 14
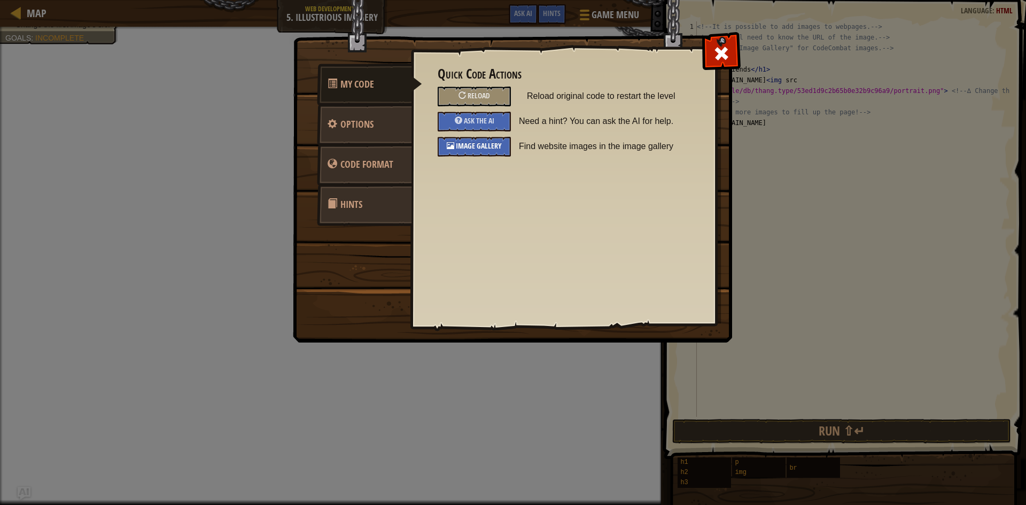
click at [499, 146] on span "Image Gallery" at bounding box center [479, 146] width 46 height 10
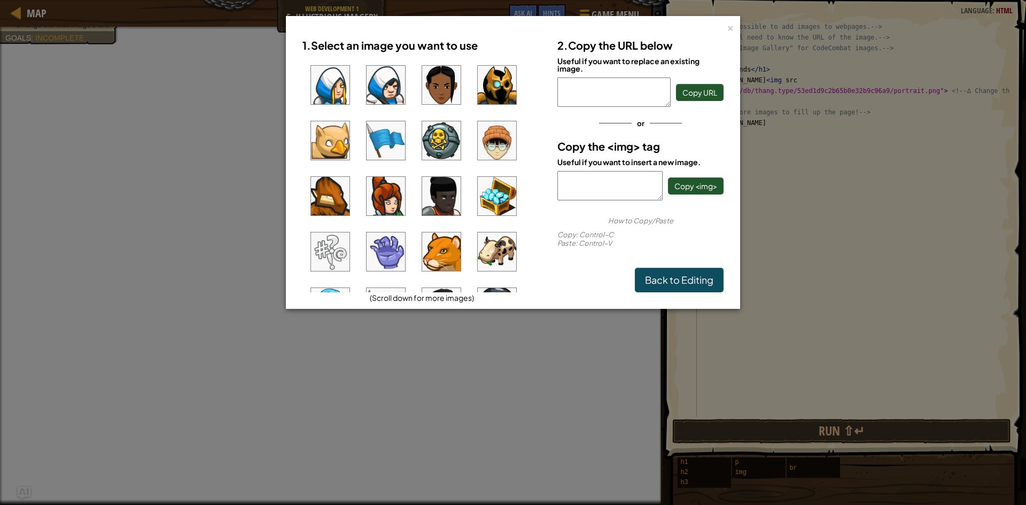
scroll to position [107, 0]
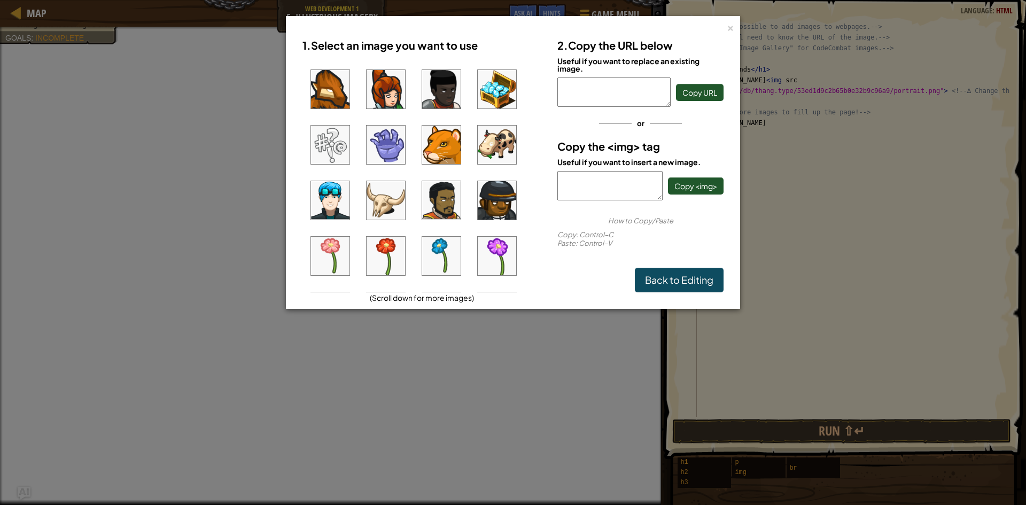
click at [505, 149] on img at bounding box center [497, 145] width 38 height 38
click at [717, 95] on button "Copy URL" at bounding box center [700, 92] width 48 height 17
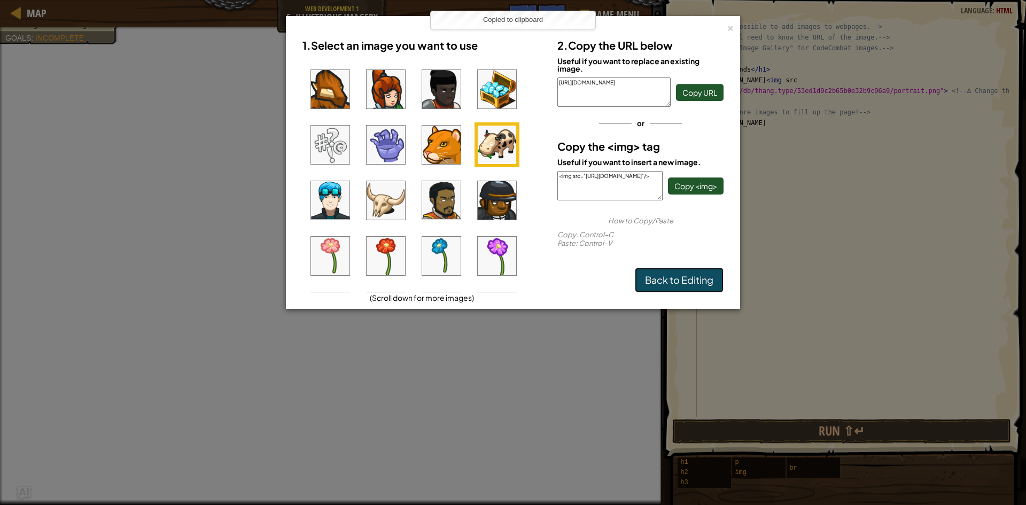
click at [690, 282] on link "Back to Editing" at bounding box center [679, 280] width 89 height 25
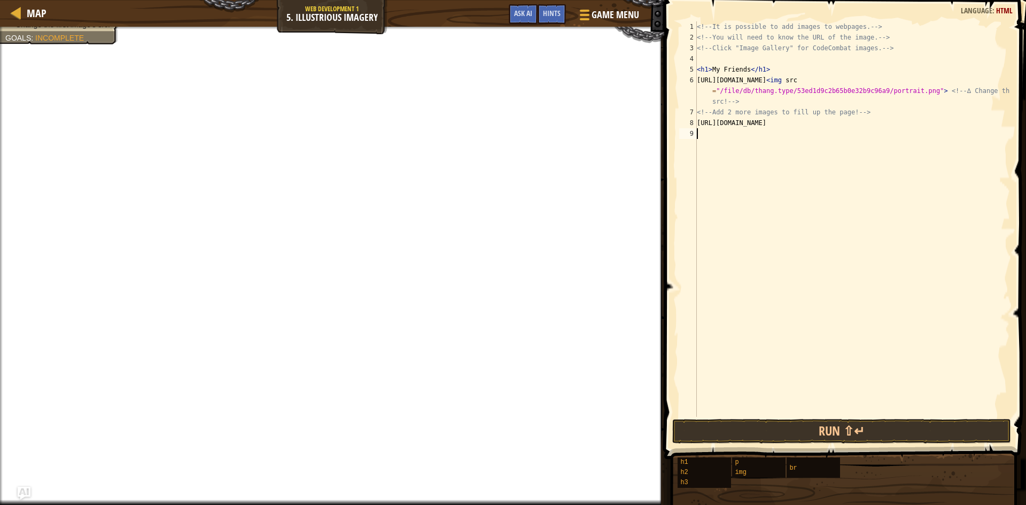
paste textarea "https://codecombat.com/file/db/thang.type/52e95a5022efc8e709001743/portrait.png"
click at [780, 424] on button "Run ⇧↵" at bounding box center [841, 431] width 339 height 25
click at [775, 430] on button "Run ⇧↵" at bounding box center [841, 431] width 339 height 25
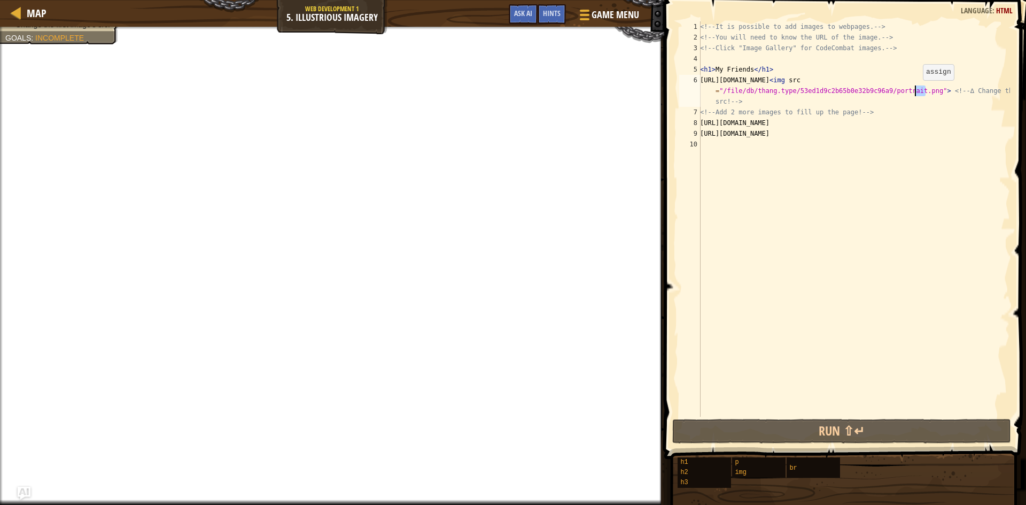
drag, startPoint x: 925, startPoint y: 90, endPoint x: 918, endPoint y: 91, distance: 7.6
click at [918, 91] on div "<!-- It is possible to add images to webpages. --> <!-- You will need to know t…" at bounding box center [854, 229] width 312 height 417
click at [924, 90] on div "<!-- It is possible to add images to webpages. --> <!-- You will need to know t…" at bounding box center [854, 219] width 312 height 396
drag, startPoint x: 920, startPoint y: 92, endPoint x: 721, endPoint y: 94, distance: 199.4
click at [721, 94] on div "<!-- It is possible to add images to webpages. --> <!-- You will need to know t…" at bounding box center [854, 229] width 312 height 417
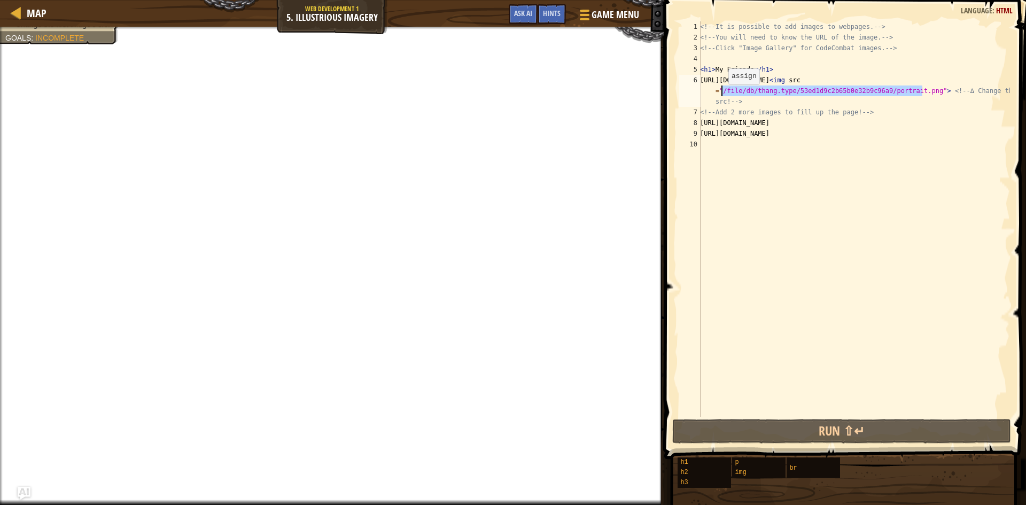
drag, startPoint x: 922, startPoint y: 91, endPoint x: 723, endPoint y: 95, distance: 199.4
click at [723, 95] on div "<!-- It is possible to add images to webpages. --> <!-- You will need to know t…" at bounding box center [854, 229] width 312 height 417
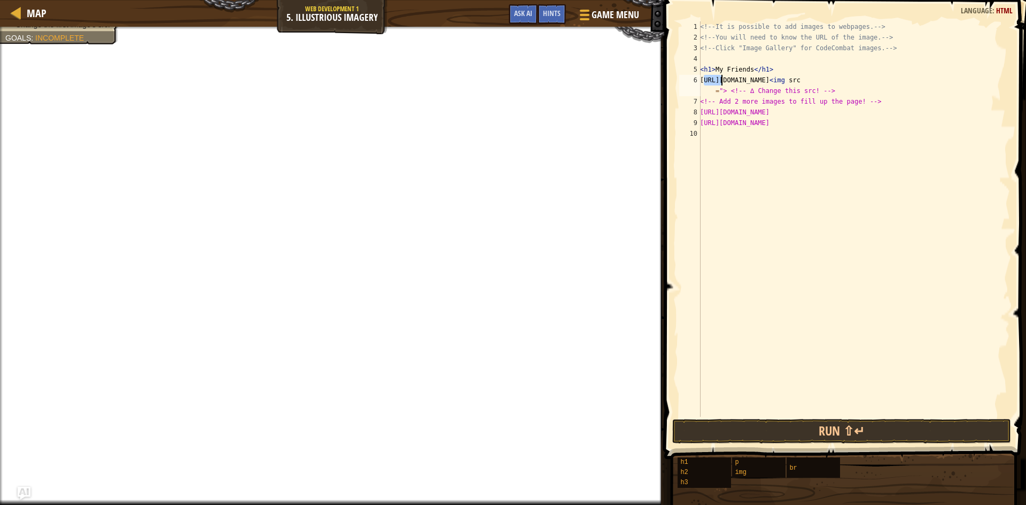
drag, startPoint x: 702, startPoint y: 80, endPoint x: 723, endPoint y: 83, distance: 20.6
click at [723, 83] on div "<!-- It is possible to add images to webpages. --> <!-- You will need to know t…" at bounding box center [854, 229] width 312 height 417
drag, startPoint x: 701, startPoint y: 77, endPoint x: 979, endPoint y: 87, distance: 278.6
click at [979, 86] on div "<!-- It is possible to add images to webpages. --> <!-- You will need to know t…" at bounding box center [854, 229] width 312 height 417
click at [713, 80] on div "<!-- It is possible to add images to webpages. --> <!-- You will need to know t…" at bounding box center [854, 219] width 312 height 396
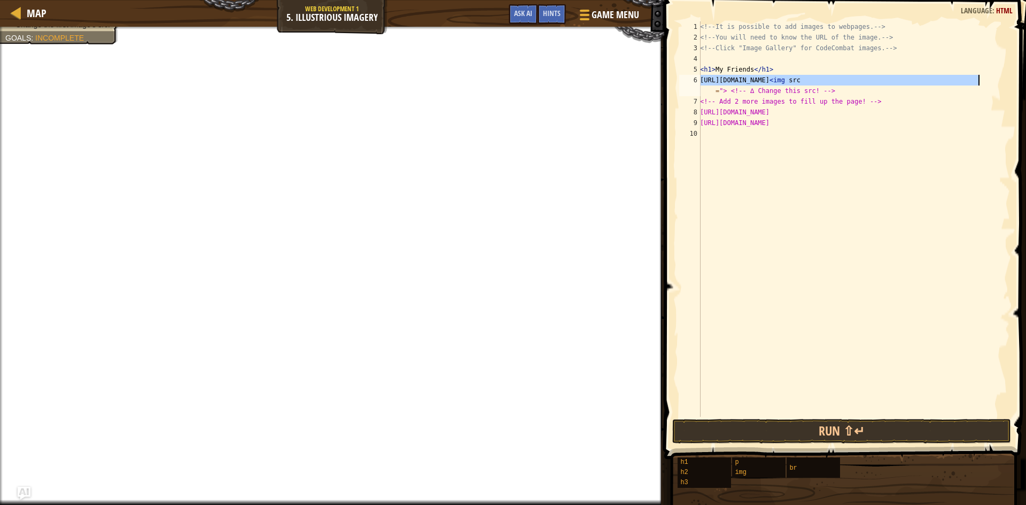
drag, startPoint x: 702, startPoint y: 80, endPoint x: 979, endPoint y: 85, distance: 276.9
click at [979, 85] on div "<!-- It is possible to add images to webpages. --> <!-- You will need to know t…" at bounding box center [854, 229] width 312 height 417
click at [726, 90] on div "<!-- It is possible to add images to webpages. --> <!-- You will need to know t…" at bounding box center [854, 229] width 312 height 417
paste textarea "https://codecombat.com/file/db/thang.type/540f389a821af8000097dc5a/portrait.png"
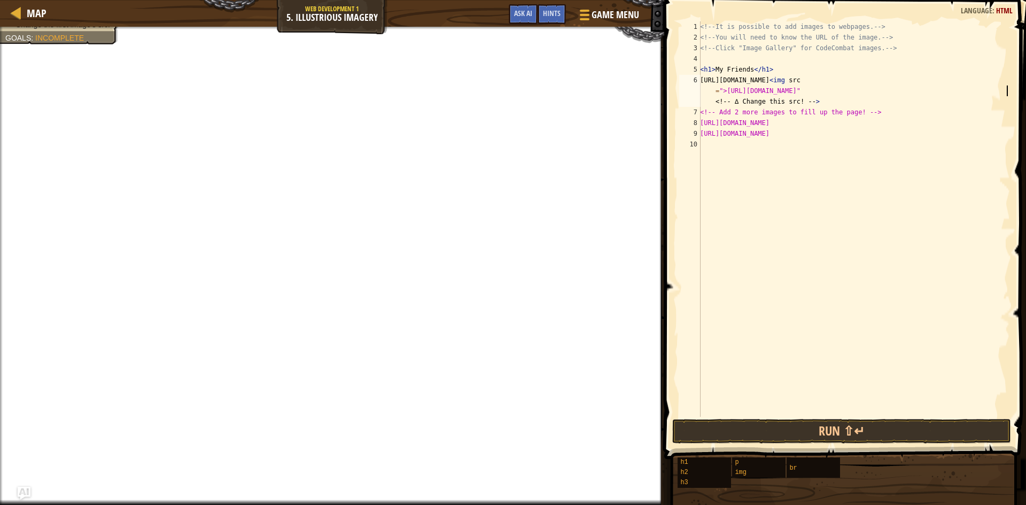
scroll to position [5, 50]
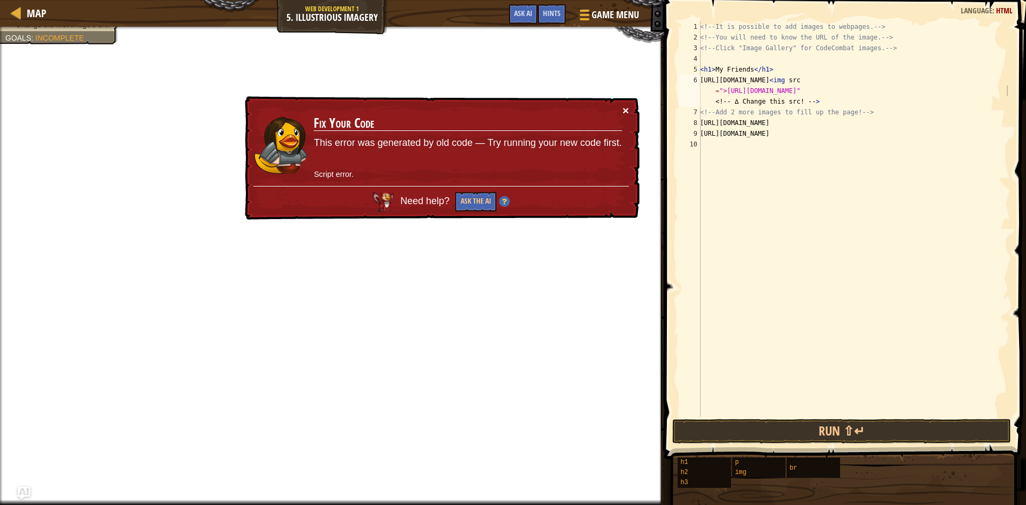
click at [628, 106] on button "×" at bounding box center [626, 110] width 6 height 11
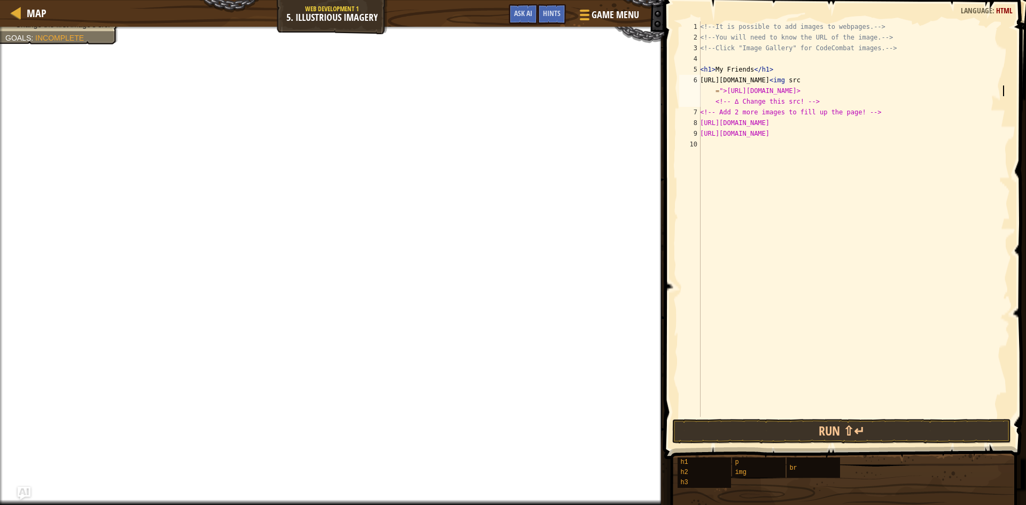
click at [1004, 91] on div "<!-- It is possible to add images to webpages. --> <!-- You will need to know t…" at bounding box center [854, 229] width 312 height 417
click at [844, 436] on button "Run ⇧↵" at bounding box center [841, 431] width 339 height 25
click at [841, 432] on button "Run ⇧↵" at bounding box center [841, 431] width 339 height 25
click at [796, 429] on button "Run ⇧↵" at bounding box center [841, 431] width 339 height 25
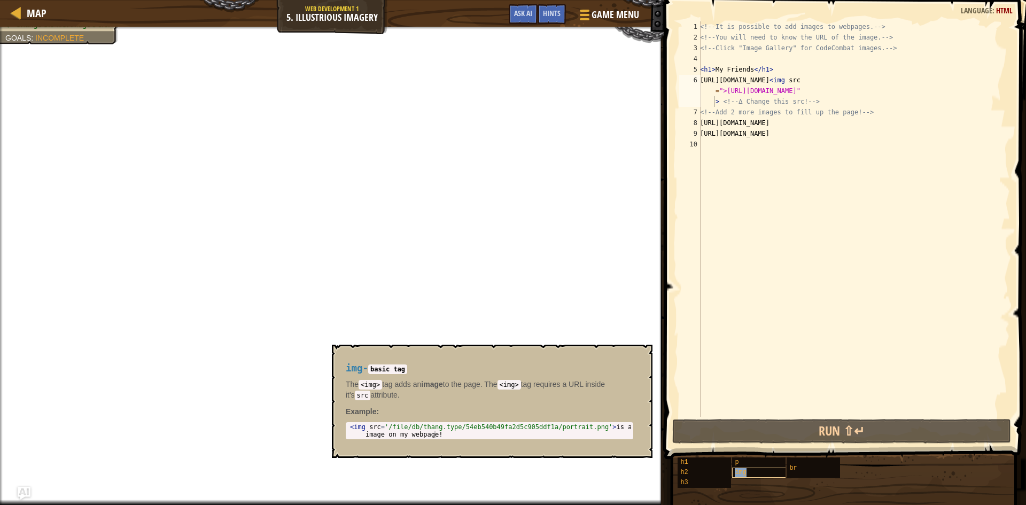
click at [771, 470] on div "img" at bounding box center [783, 473] width 103 height 10
click at [725, 89] on div "<!-- It is possible to add images to webpages. --> <!-- You will need to know t…" at bounding box center [854, 229] width 312 height 417
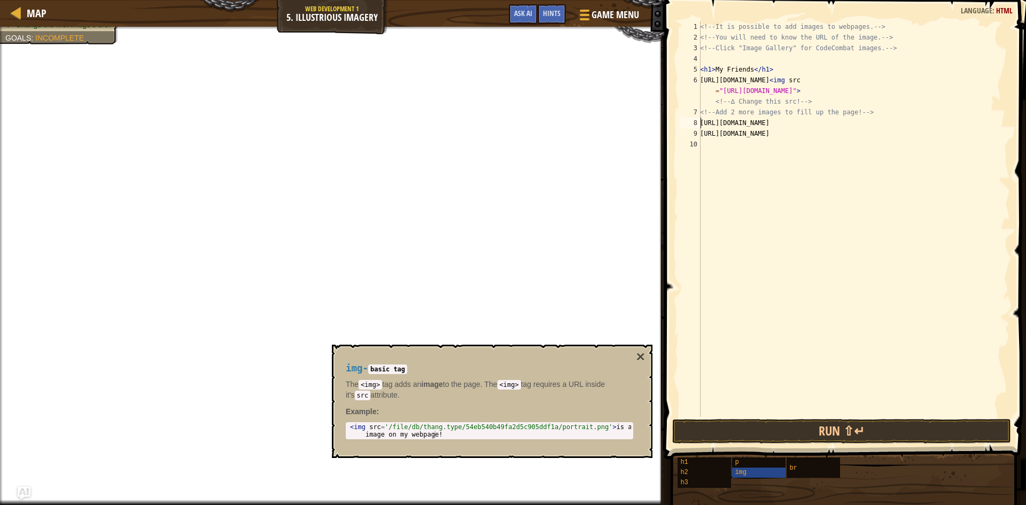
click at [701, 122] on div "<!-- It is possible to add images to webpages. --> <!-- You will need to know t…" at bounding box center [854, 229] width 312 height 417
click at [735, 132] on div "<!-- It is possible to add images to webpages. --> <!-- You will need to know t…" at bounding box center [854, 229] width 312 height 417
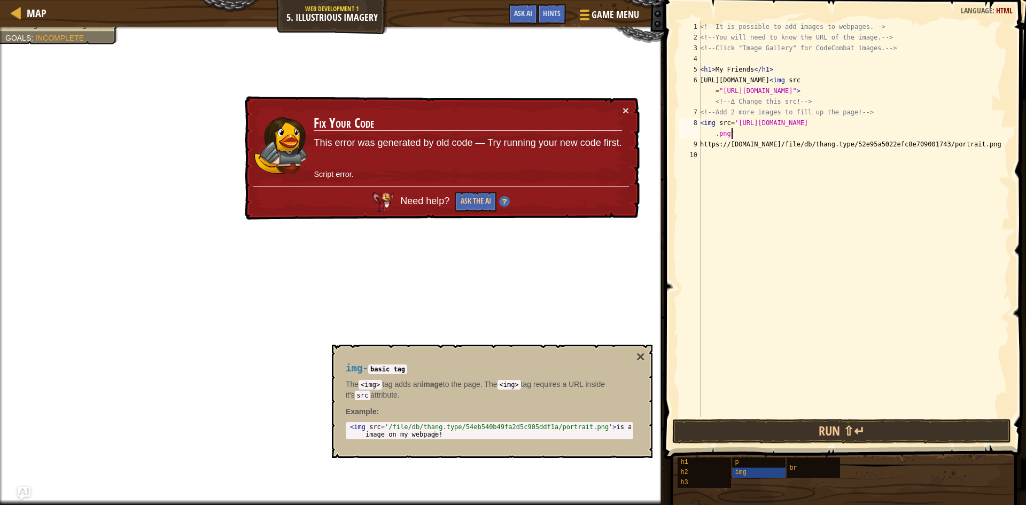
scroll to position [5, 26]
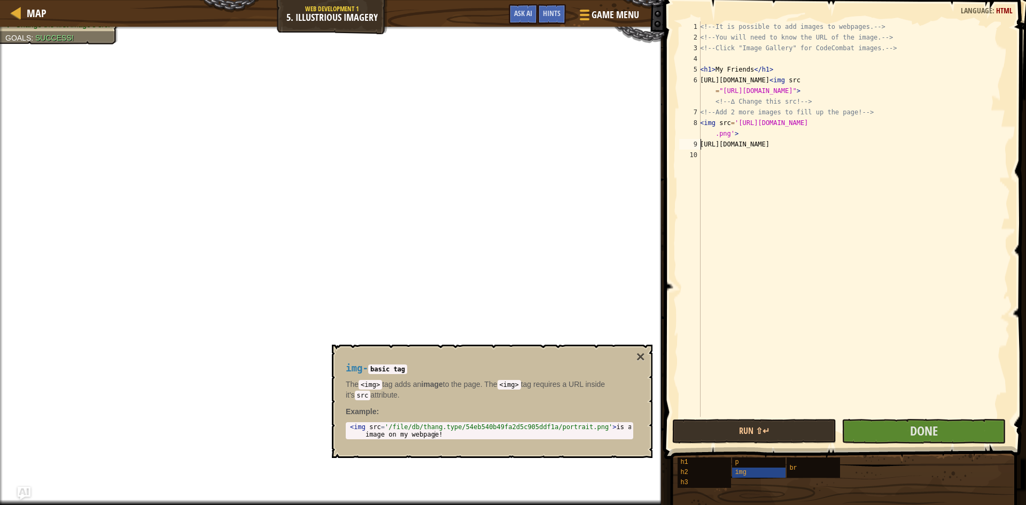
click at [701, 144] on div "<!-- It is possible to add images to webpages. --> <!-- You will need to know t…" at bounding box center [854, 229] width 312 height 417
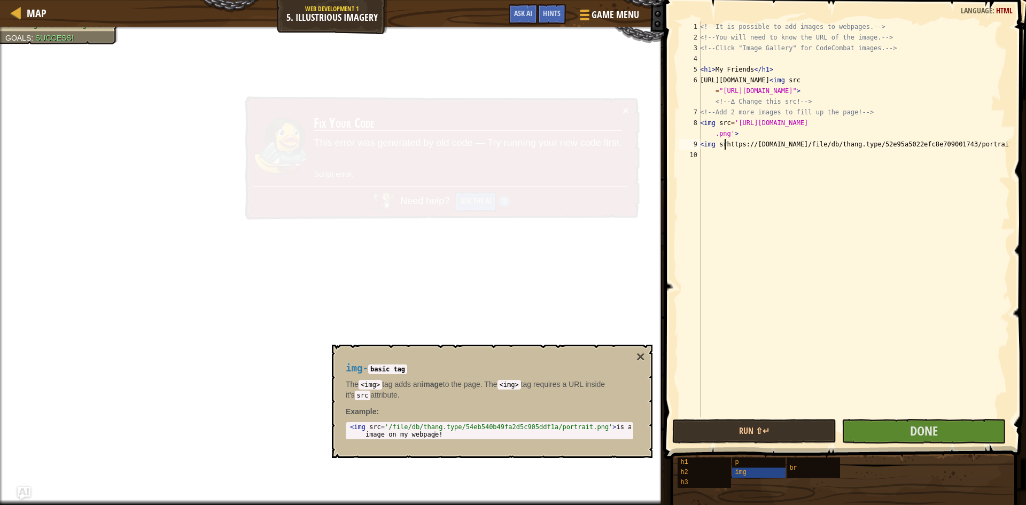
scroll to position [5, 2]
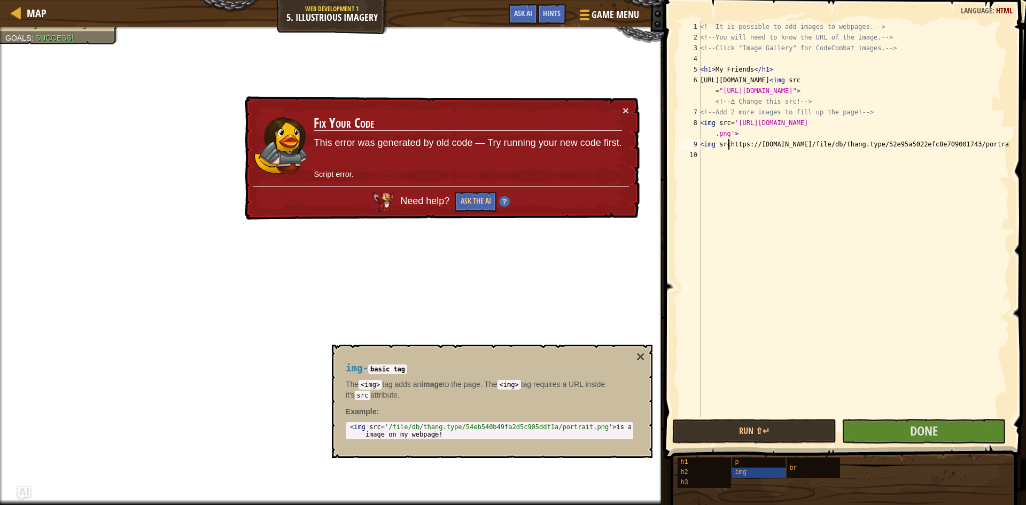
type textarea "<img src=https://codecombat.com/file/db/thang.type/52e95a5022efc8e709001743/por…"
